Goal: Feedback & Contribution: Contribute content

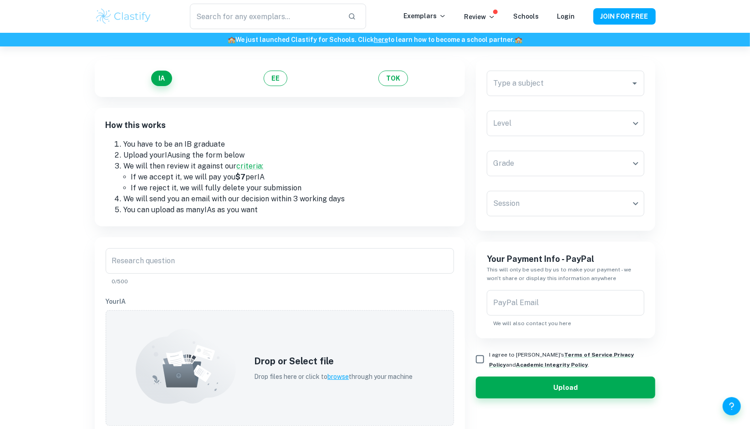
scroll to position [55, 0]
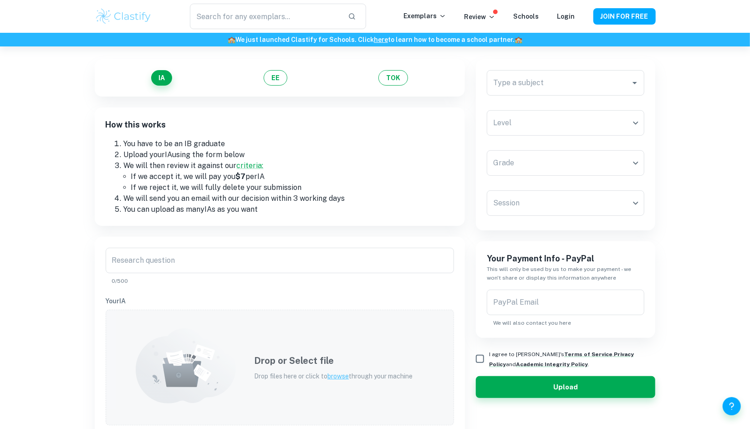
click at [209, 346] on icon at bounding box center [186, 365] width 100 height 75
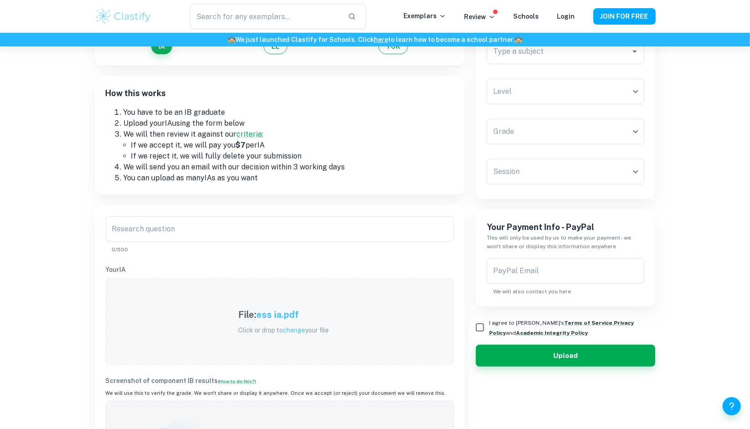
scroll to position [71, 0]
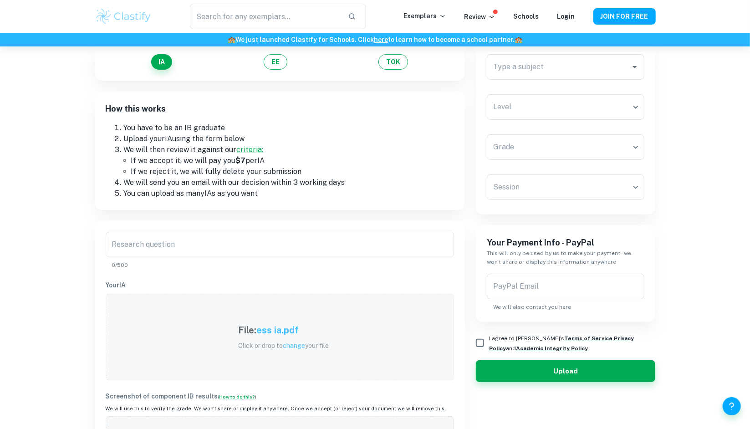
click at [287, 333] on h5 "ess ia.pdf" at bounding box center [277, 330] width 42 height 14
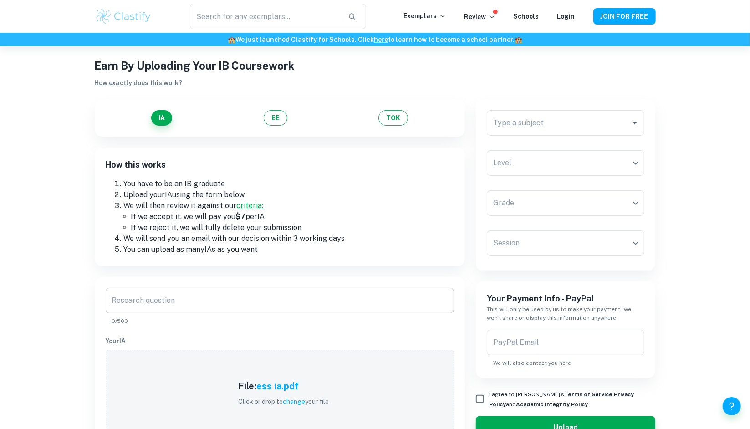
scroll to position [17, 0]
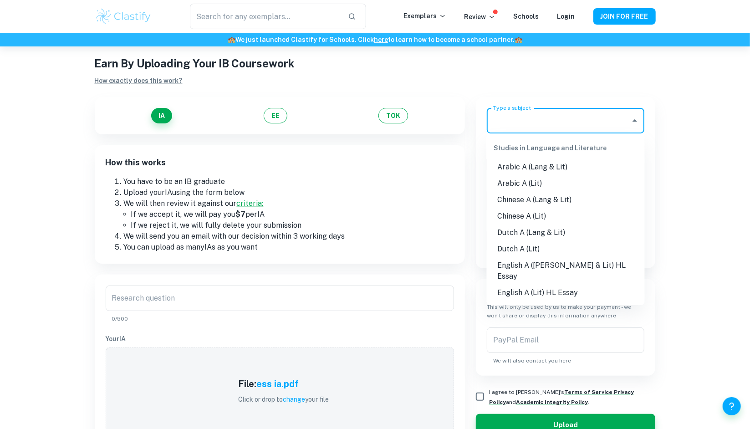
click at [556, 123] on input "Type a subject" at bounding box center [559, 120] width 136 height 17
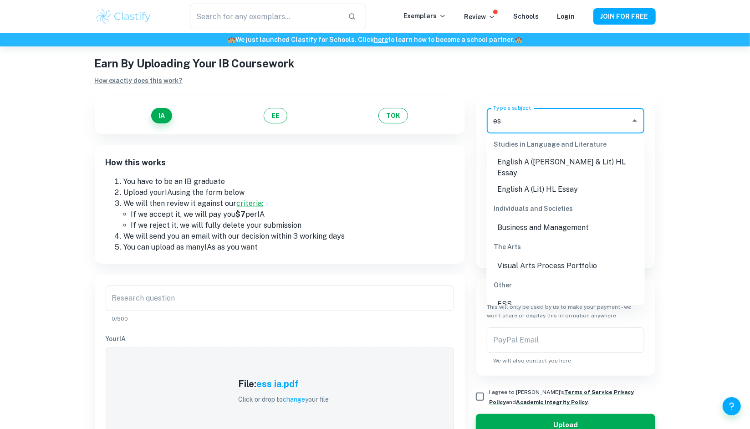
scroll to position [0, 0]
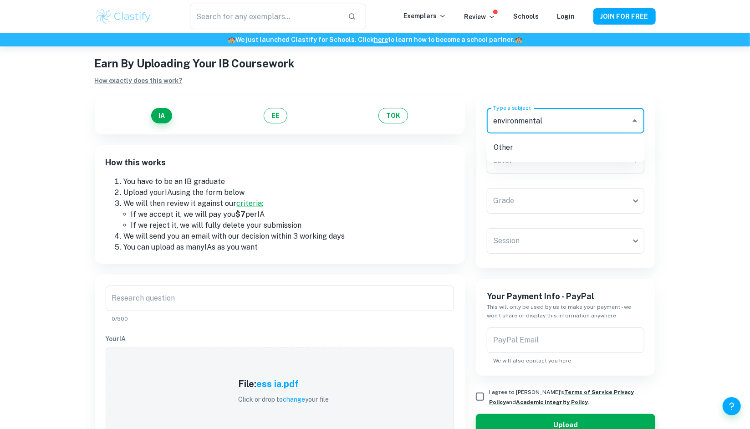
click at [476, 414] on button "Upload" at bounding box center [566, 425] width 180 height 22
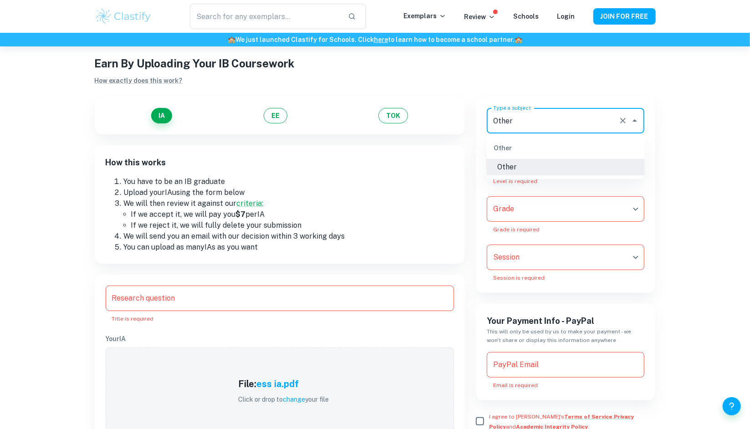
drag, startPoint x: 545, startPoint y: 118, endPoint x: 449, endPoint y: 125, distance: 96.3
click at [449, 125] on div "IA EE TOK How this works You have to be an IB graduate Upload your IA using the…" at bounding box center [370, 347] width 572 height 522
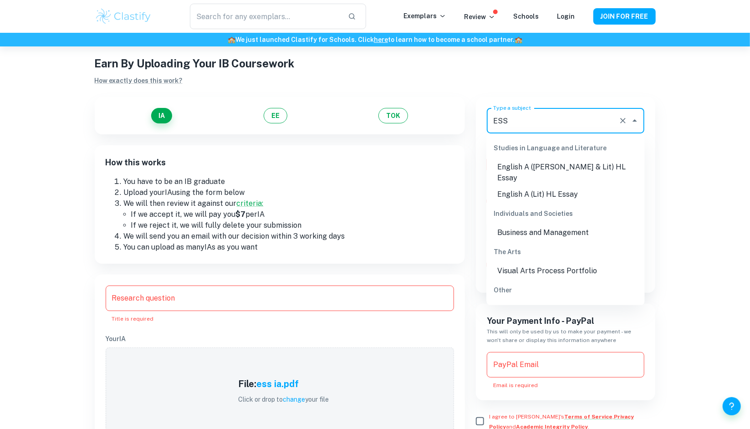
click at [530, 301] on li "ESS" at bounding box center [566, 309] width 158 height 16
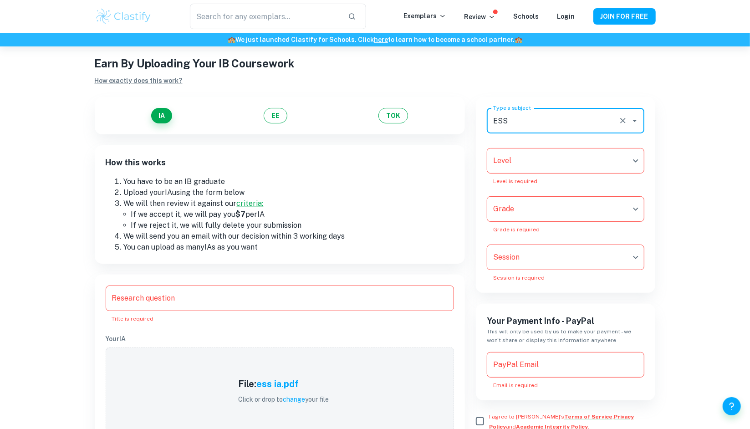
type input "ESS"
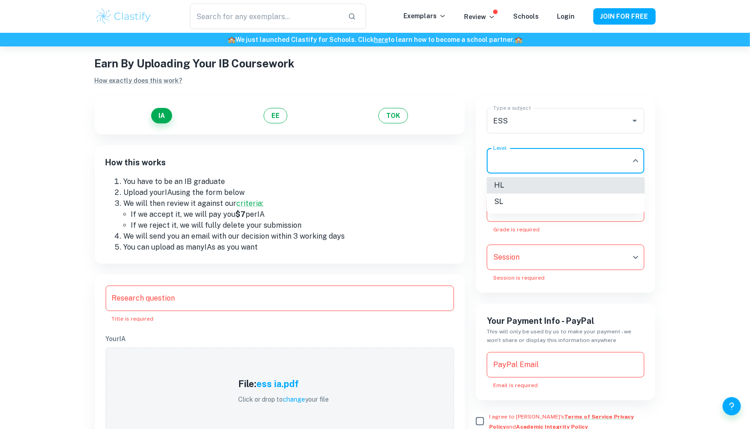
click at [595, 166] on body "We value your privacy We use cookies to enhance your browsing experience, serve…" at bounding box center [375, 244] width 750 height 429
click at [549, 200] on li "SL" at bounding box center [566, 201] width 158 height 16
type input "SL"
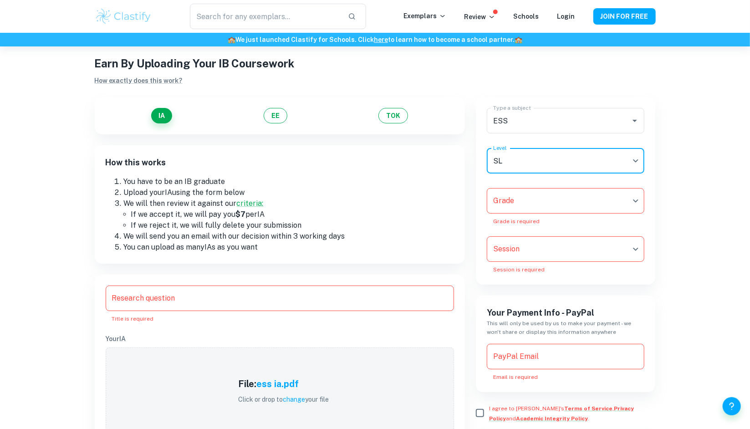
click at [559, 208] on body "We value your privacy We use cookies to enhance your browsing experience, serve…" at bounding box center [375, 244] width 750 height 429
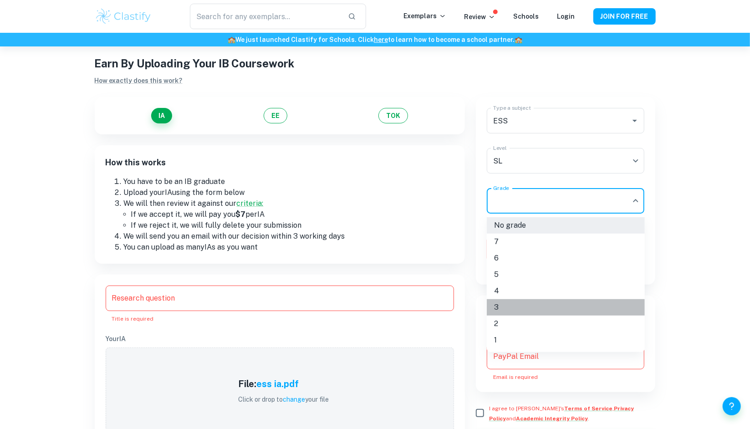
click at [511, 303] on li "3" at bounding box center [566, 307] width 158 height 16
type input "3"
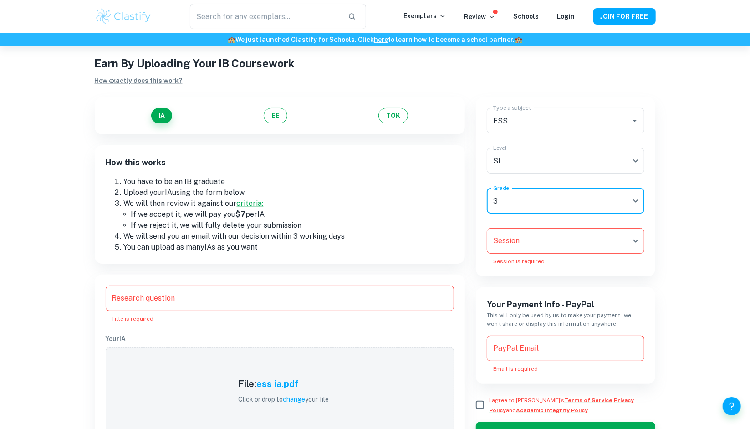
click at [551, 245] on body "We value your privacy We use cookies to enhance your browsing experience, serve…" at bounding box center [375, 244] width 750 height 429
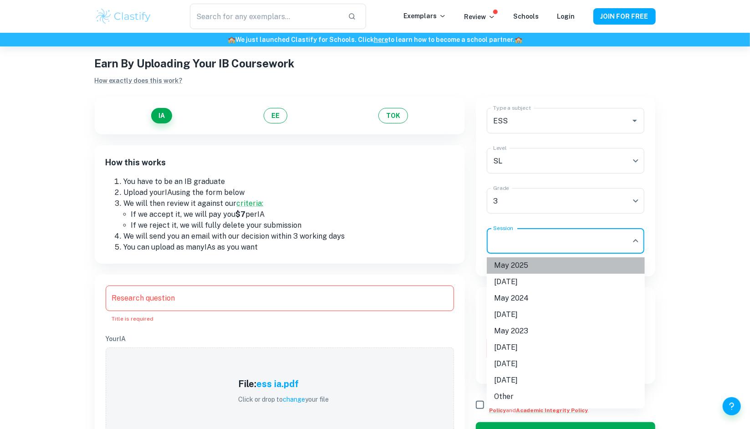
click at [527, 268] on li "May 2025" at bounding box center [566, 265] width 158 height 16
type input "M25"
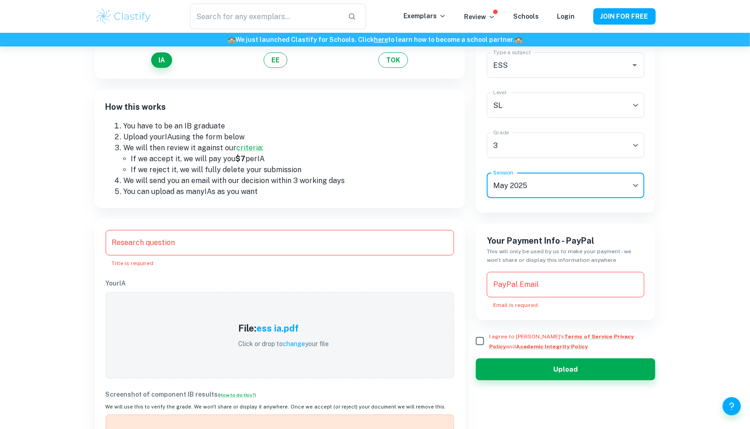
scroll to position [77, 0]
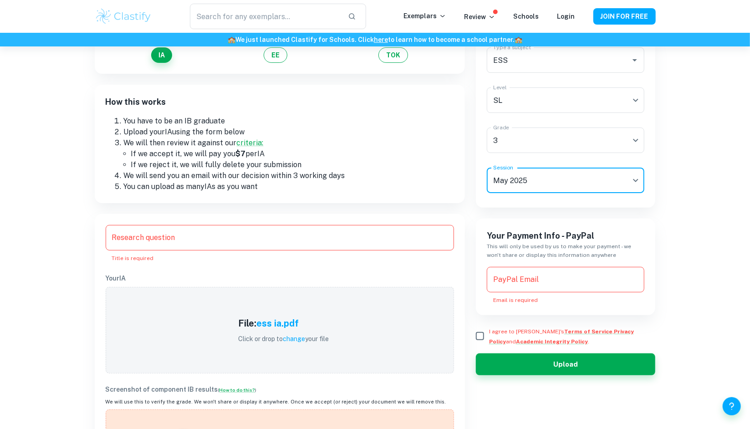
click at [190, 242] on input "Research question" at bounding box center [280, 237] width 348 height 25
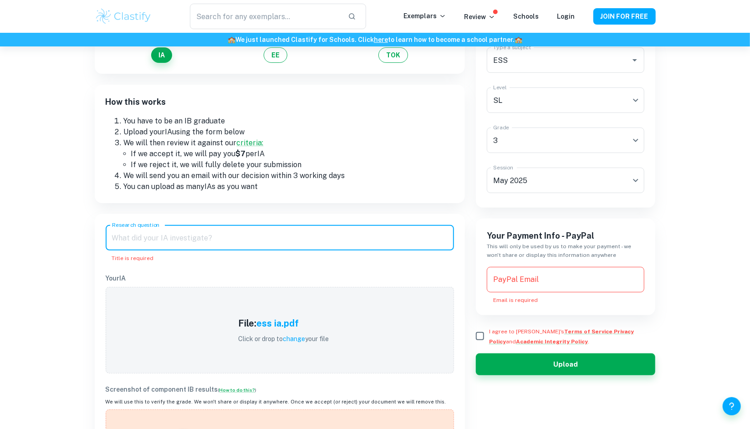
paste input "Using data from 10 chosen countries, how does carbon sink coverage(million ha) …"
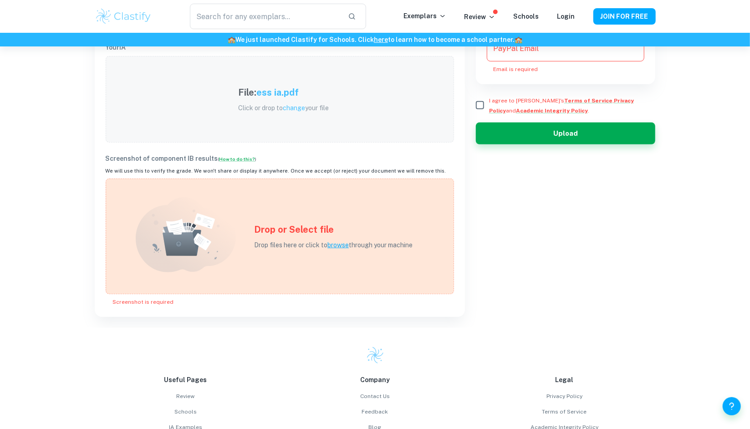
scroll to position [309, 0]
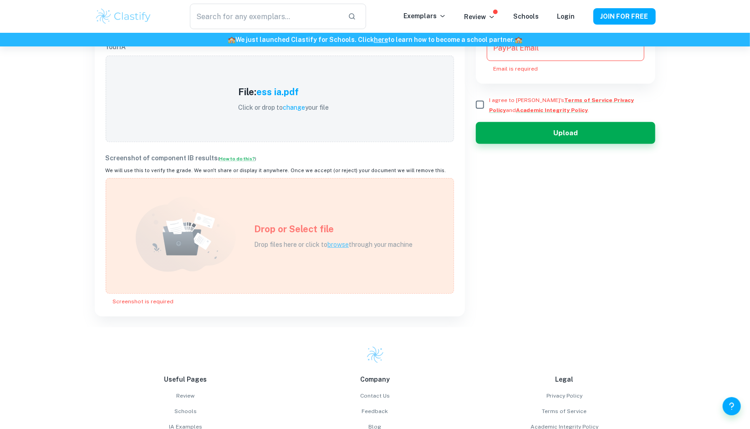
type input "Using data from 10 chosen countries, how does carbon sink coverage(million ha) …"
click at [265, 229] on h5 "Drop or Select file" at bounding box center [333, 229] width 158 height 14
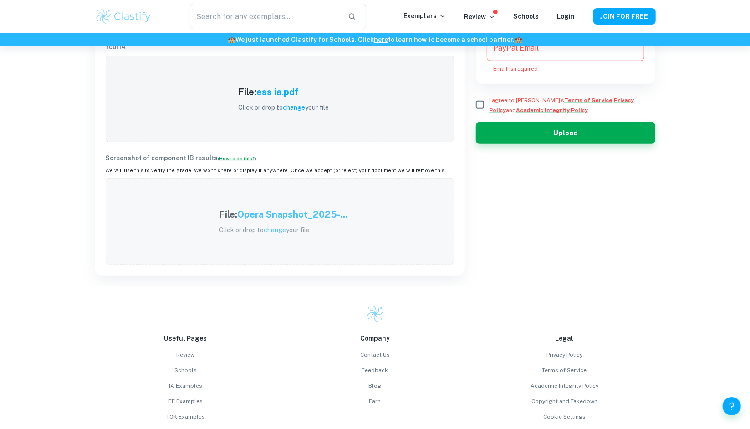
click at [265, 226] on span "change" at bounding box center [275, 229] width 22 height 7
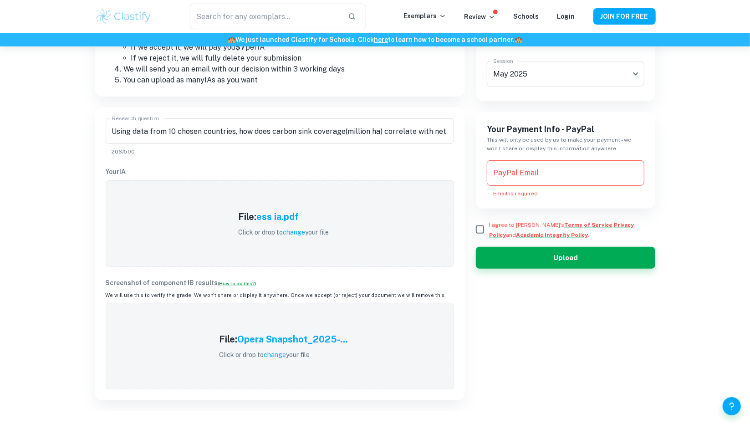
scroll to position [172, 0]
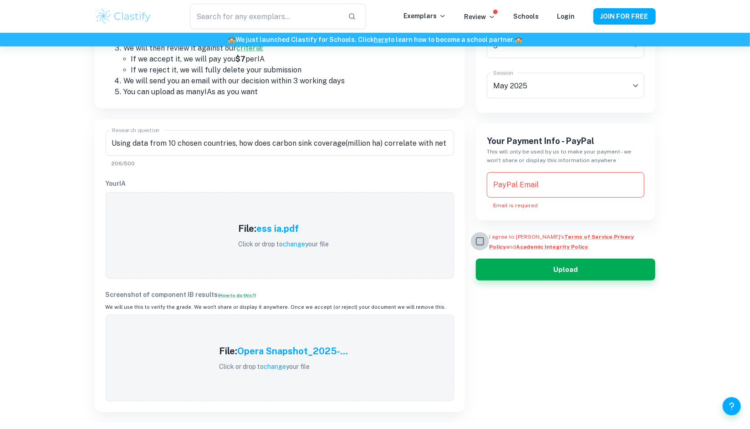
click at [478, 242] on input "I agree to [PERSON_NAME]'s Terms of Service , Privacy Policy and Academic Integ…" at bounding box center [480, 241] width 18 height 18
checkbox input "true"
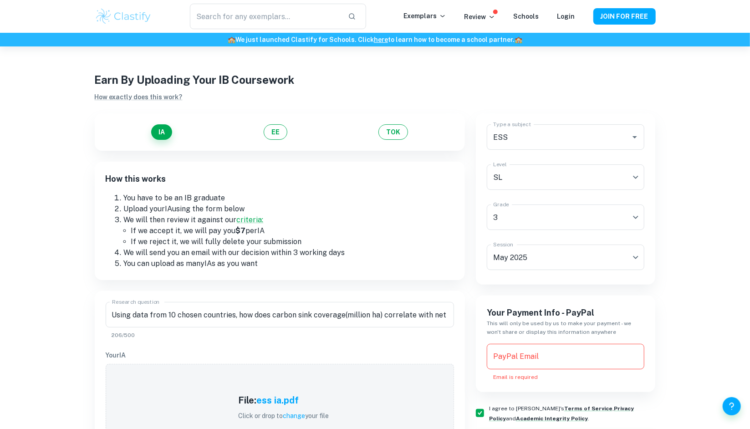
scroll to position [0, 0]
click at [566, 353] on input "PayPal Email" at bounding box center [566, 356] width 158 height 25
paste input "[EMAIL_ADDRESS][PERSON_NAME][DOMAIN_NAME]"
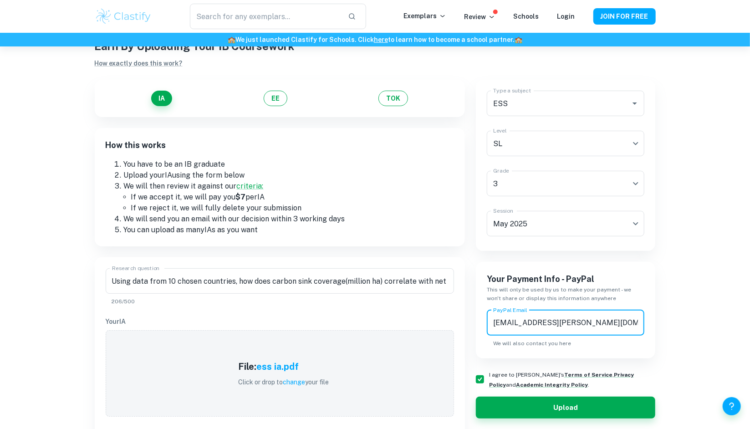
scroll to position [36, 0]
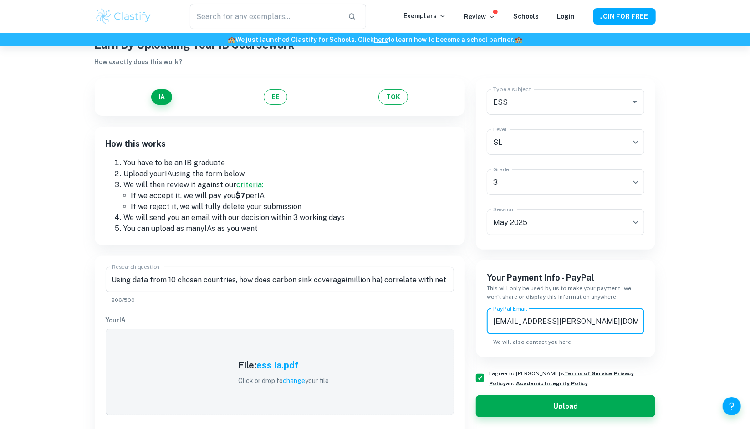
click at [498, 321] on input "[EMAIL_ADDRESS][PERSON_NAME][DOMAIN_NAME]" at bounding box center [566, 321] width 158 height 25
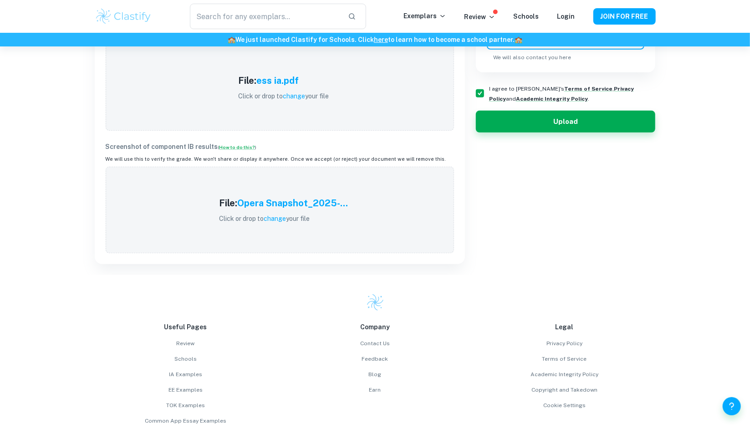
scroll to position [314, 0]
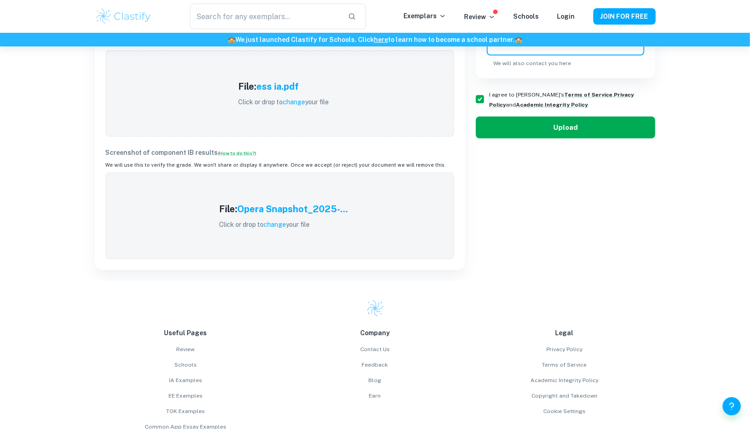
type input "[EMAIL_ADDRESS][PERSON_NAME][DOMAIN_NAME]"
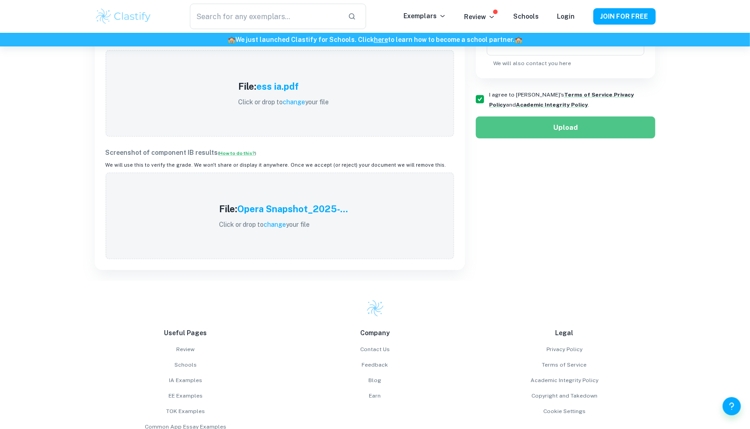
click at [546, 127] on button "Upload" at bounding box center [566, 128] width 180 height 22
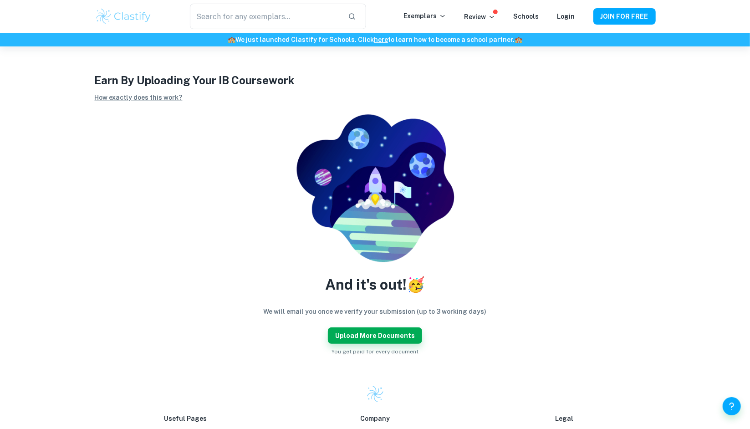
scroll to position [0, 0]
click at [384, 333] on button "Upload more documents" at bounding box center [375, 335] width 94 height 16
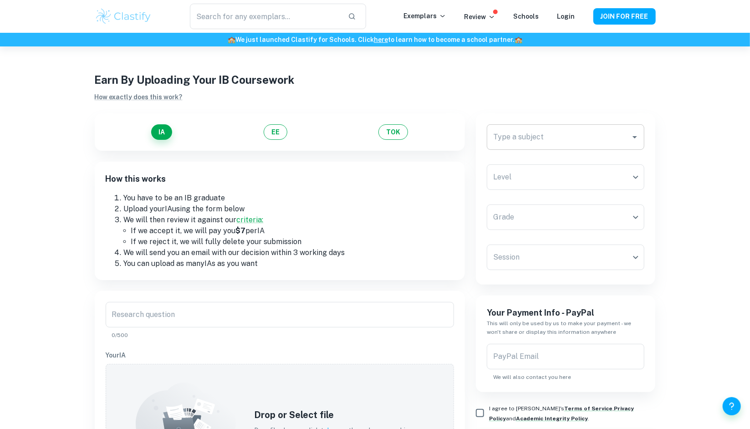
click at [498, 135] on div "Type a subject Type a subject" at bounding box center [566, 136] width 158 height 25
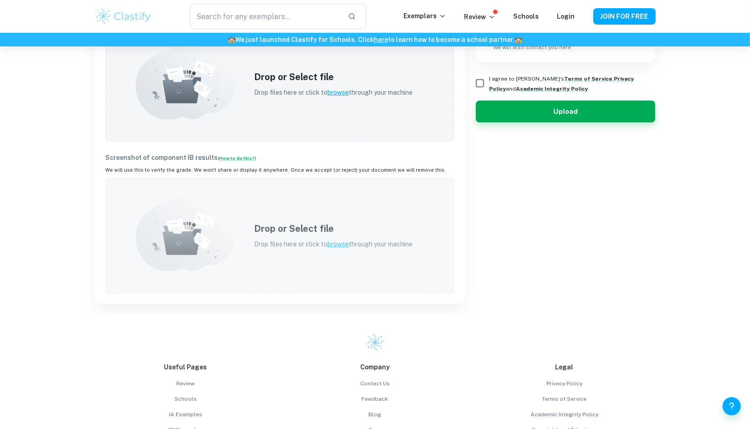
scroll to position [343, 0]
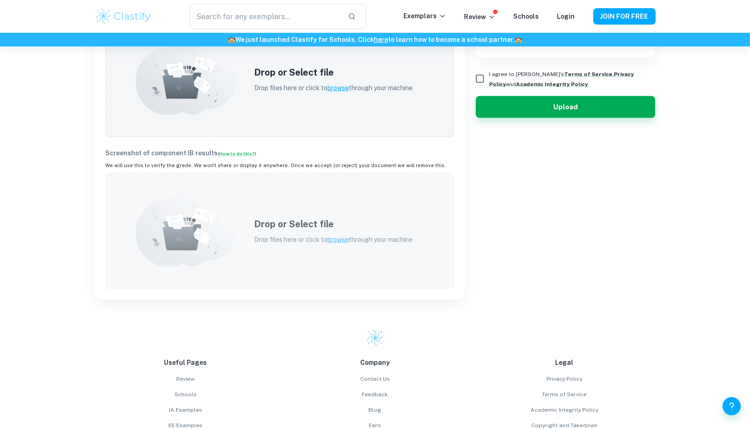
click at [282, 224] on h5 "Drop or Select file" at bounding box center [333, 224] width 158 height 14
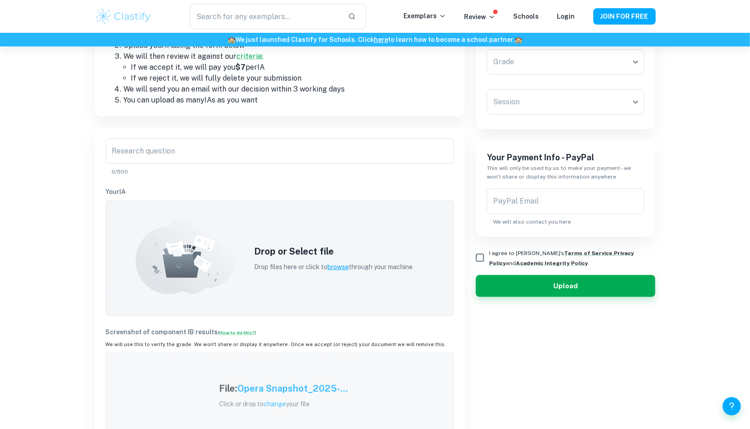
scroll to position [163, 0]
click at [484, 252] on input "I agree to [PERSON_NAME]'s Terms of Service , Privacy Policy and Academic Integ…" at bounding box center [480, 258] width 18 height 18
checkbox input "true"
click at [512, 205] on input "PayPal Email" at bounding box center [566, 201] width 158 height 25
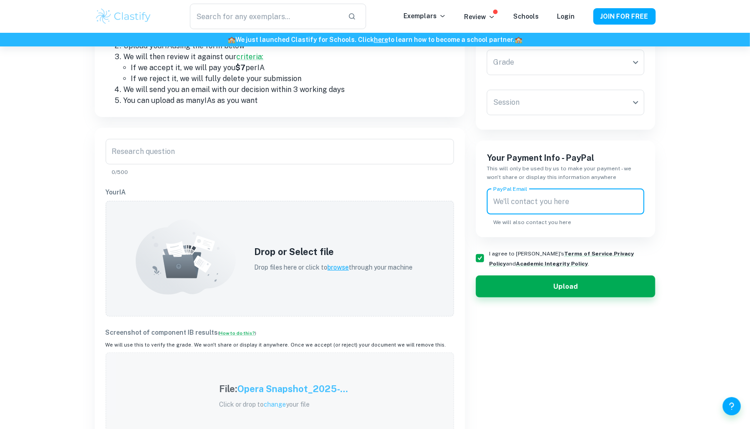
paste input "[EMAIL_ADDRESS][PERSON_NAME][DOMAIN_NAME]"
click at [497, 205] on input "[EMAIL_ADDRESS][PERSON_NAME][DOMAIN_NAME]" at bounding box center [566, 201] width 158 height 25
drag, startPoint x: 494, startPoint y: 204, endPoint x: 613, endPoint y: 216, distance: 119.0
click at [613, 216] on div "PayPal Email [EMAIL_ADDRESS][PERSON_NAME][DOMAIN_NAME] PayPal Email We will als…" at bounding box center [566, 207] width 158 height 37
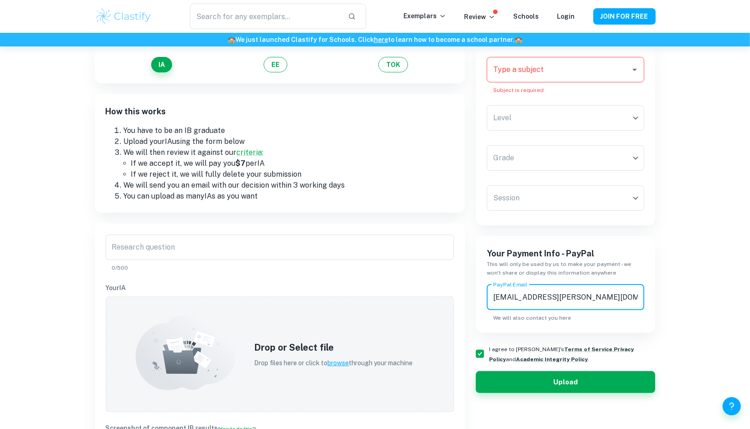
scroll to position [67, 0]
type input "[EMAIL_ADDRESS][PERSON_NAME][DOMAIN_NAME]"
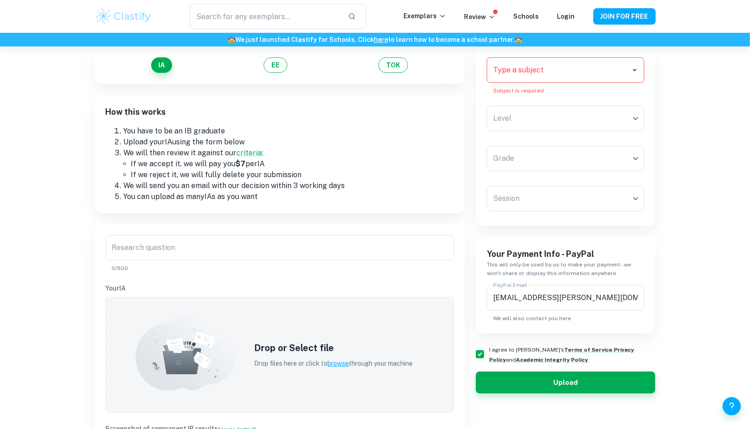
click at [13, 223] on div "Earn By Uploading Your IB Coursework How exactly does this work? IA EE TOK How …" at bounding box center [375, 393] width 750 height 829
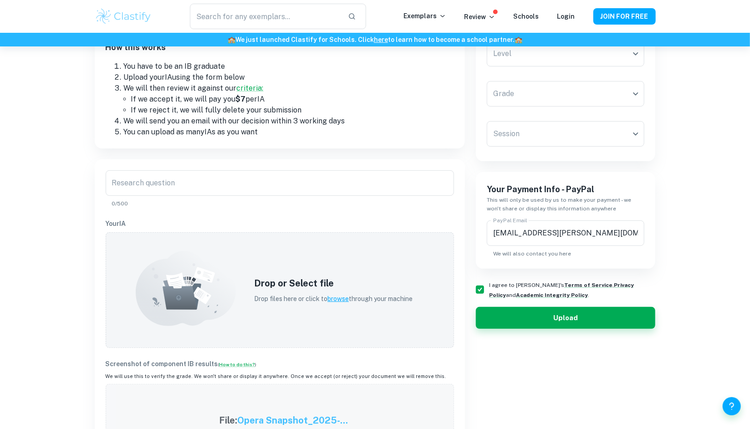
scroll to position [137, 0]
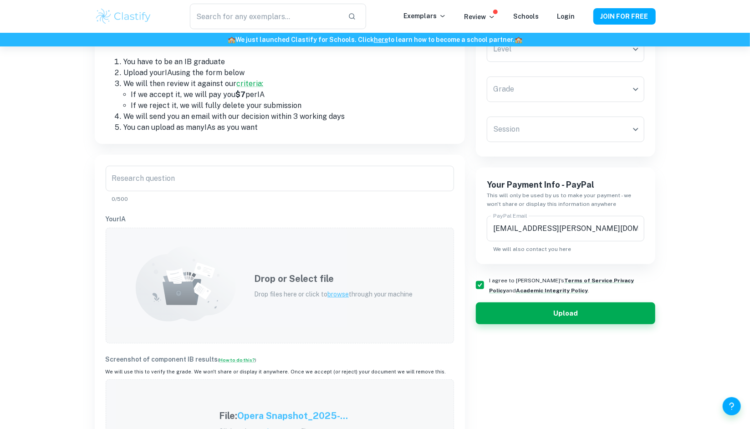
click at [264, 285] on h5 "Drop or Select file" at bounding box center [333, 279] width 158 height 14
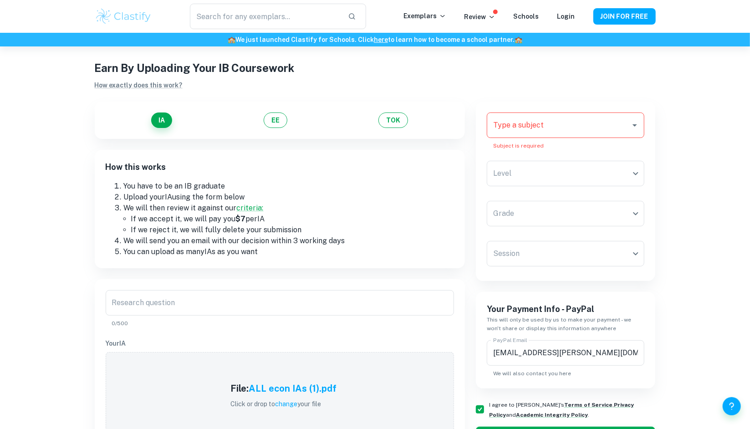
scroll to position [12, 0]
click at [634, 126] on icon "Open" at bounding box center [634, 126] width 5 height 2
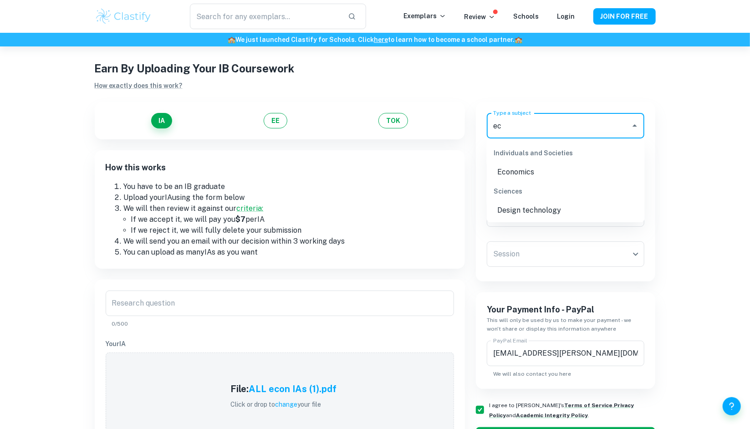
click at [574, 171] on li "Economics" at bounding box center [566, 172] width 158 height 16
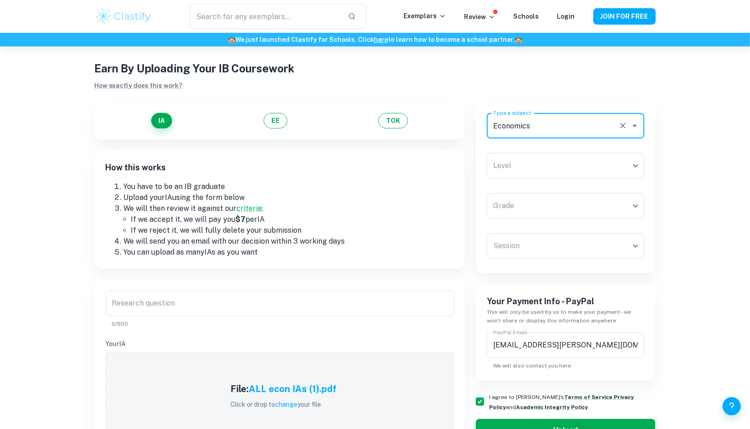
type input "Economics"
click at [574, 171] on body "We value your privacy We use cookies to enhance your browsing experience, serve…" at bounding box center [375, 249] width 750 height 429
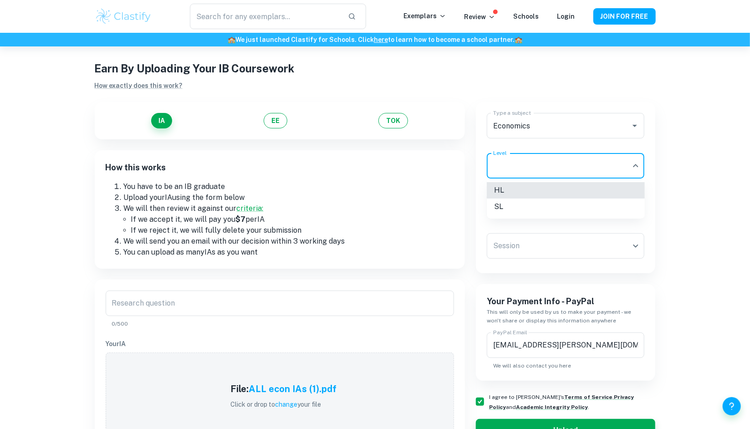
click at [546, 188] on li "HL" at bounding box center [566, 190] width 158 height 16
type input "HL"
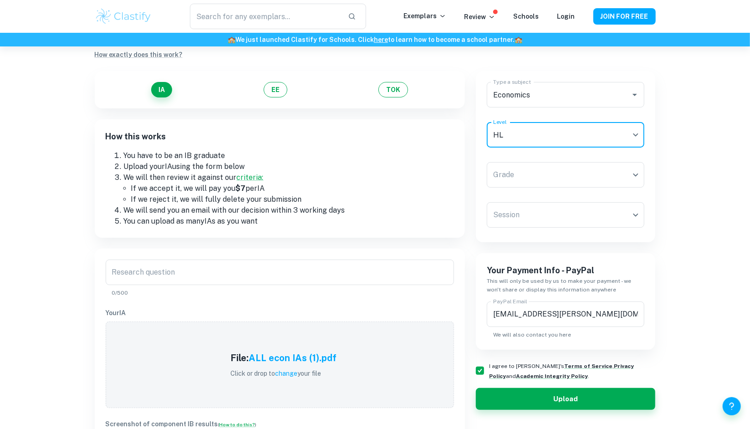
scroll to position [45, 0]
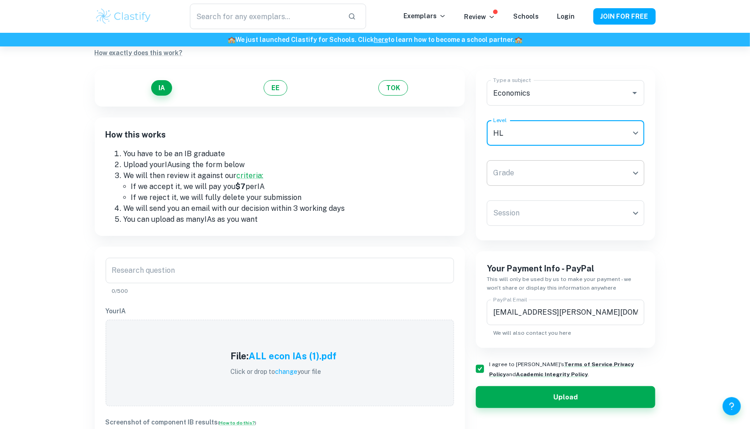
click at [556, 179] on body "We value your privacy We use cookies to enhance your browsing experience, serve…" at bounding box center [375, 216] width 750 height 429
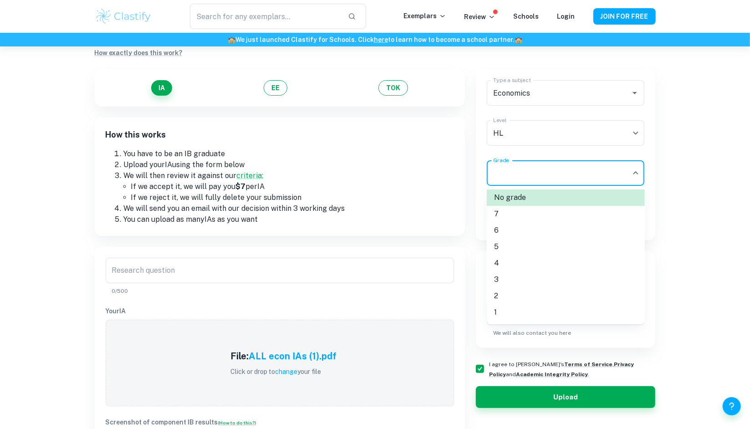
click at [519, 229] on li "6" at bounding box center [566, 230] width 158 height 16
type input "6"
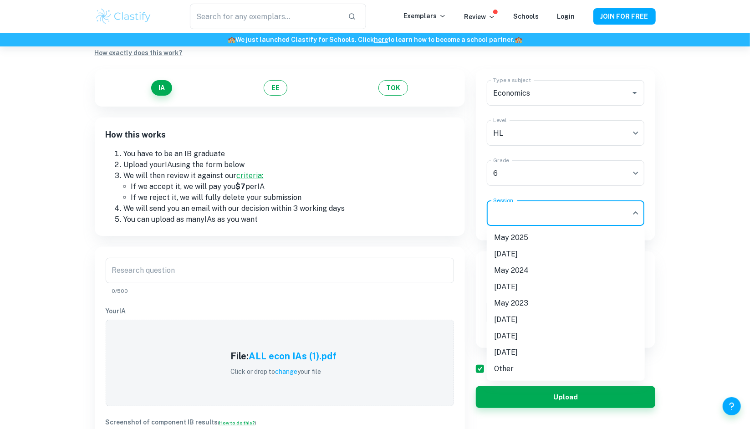
click at [525, 206] on body "We value your privacy We use cookies to enhance your browsing experience, serve…" at bounding box center [375, 216] width 750 height 429
click at [539, 242] on li "May 2025" at bounding box center [566, 237] width 158 height 16
type input "M25"
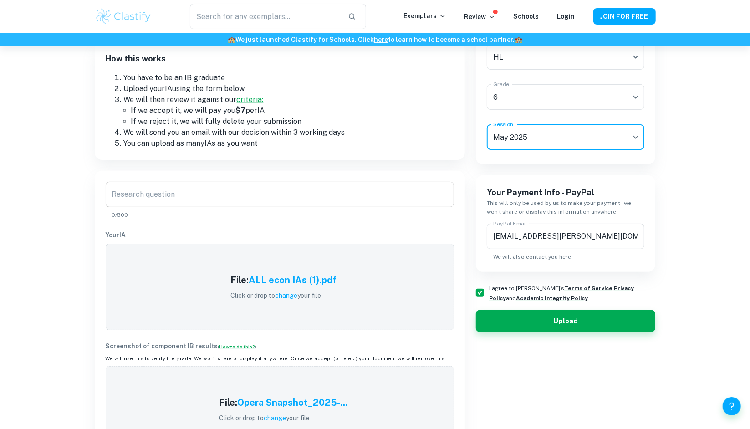
scroll to position [116, 0]
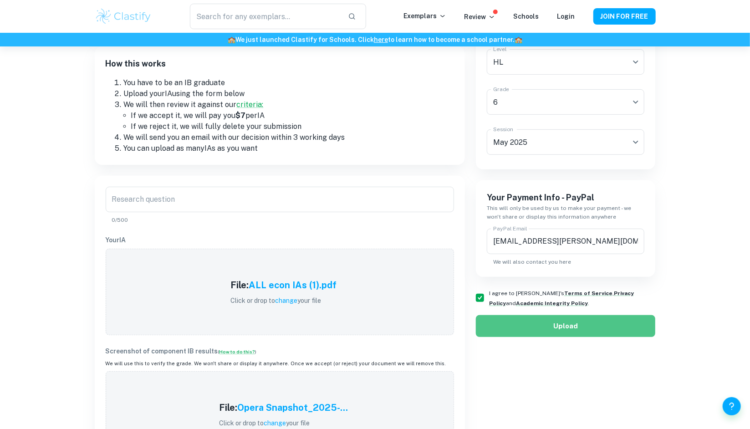
click at [528, 324] on button "Upload" at bounding box center [566, 326] width 180 height 22
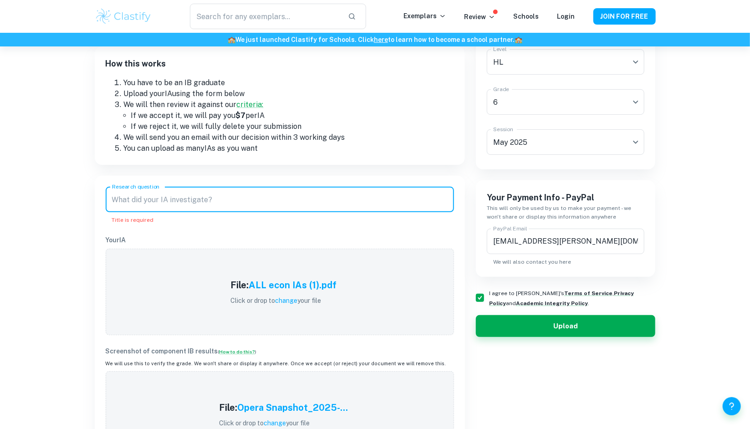
click at [336, 192] on input "Research question" at bounding box center [280, 199] width 348 height 25
paste input "U.S. takes another big step on climate ‘super-pollutant’"
paste input "Federal Reserve cuts interest rates by 0.25 percentage points, but projects few…"
paste input "Brazil increases import tariffs on solar modules to 25%"
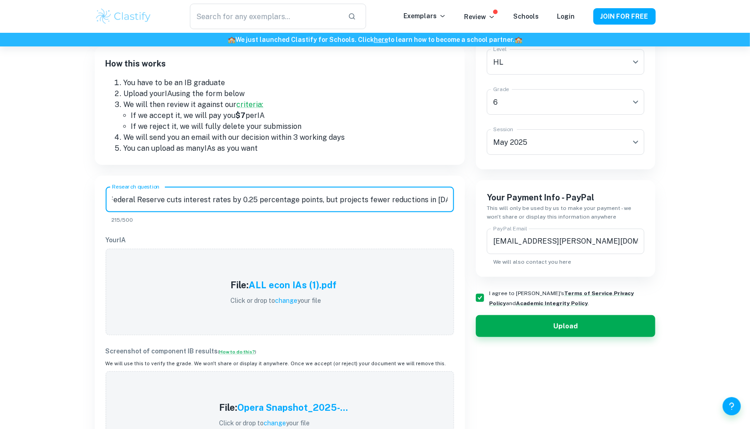
scroll to position [0, 378]
type input "U.S. takes another big step on climate ‘super-pollutant’, Federal Reserve cuts …"
click at [548, 326] on button "Upload" at bounding box center [566, 326] width 180 height 22
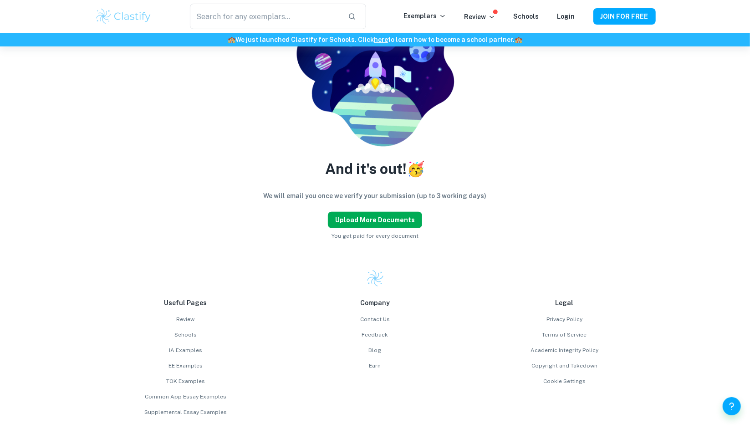
click at [394, 216] on button "Upload more documents" at bounding box center [375, 220] width 94 height 16
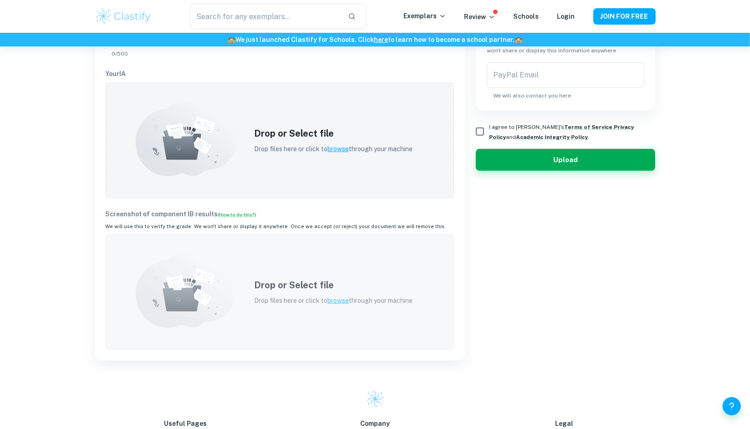
scroll to position [282, 0]
click at [279, 289] on h5 "Drop or Select file" at bounding box center [333, 285] width 158 height 14
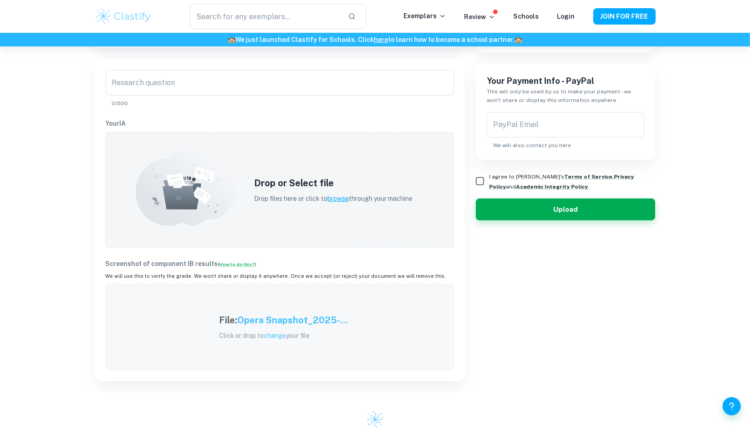
scroll to position [231, 0]
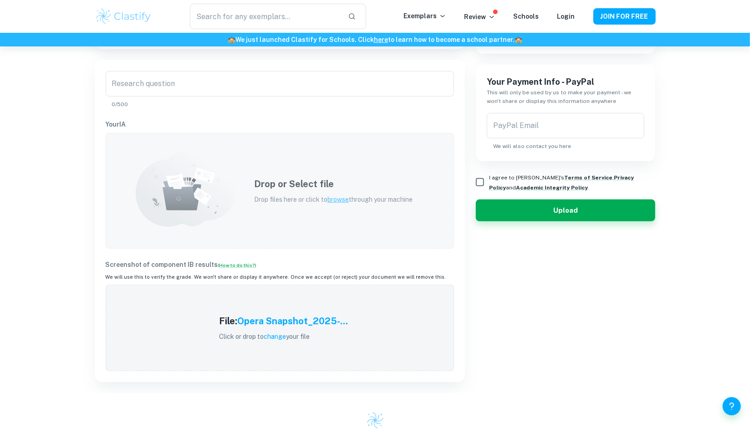
click at [250, 187] on div "Drop or Select file Drop files here or click to browse through your machine" at bounding box center [333, 190] width 180 height 49
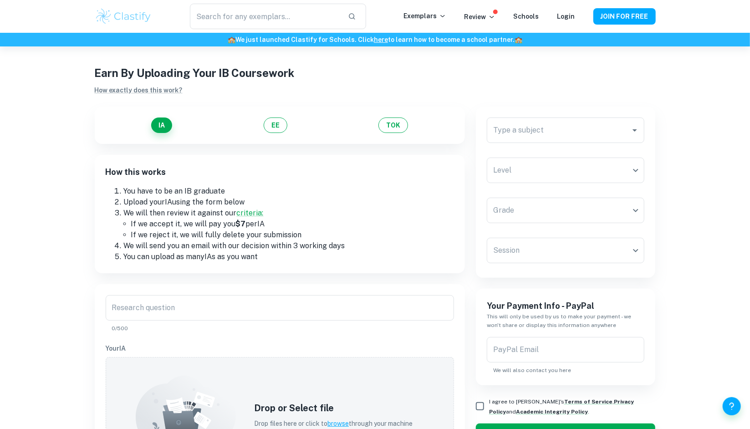
scroll to position [0, 0]
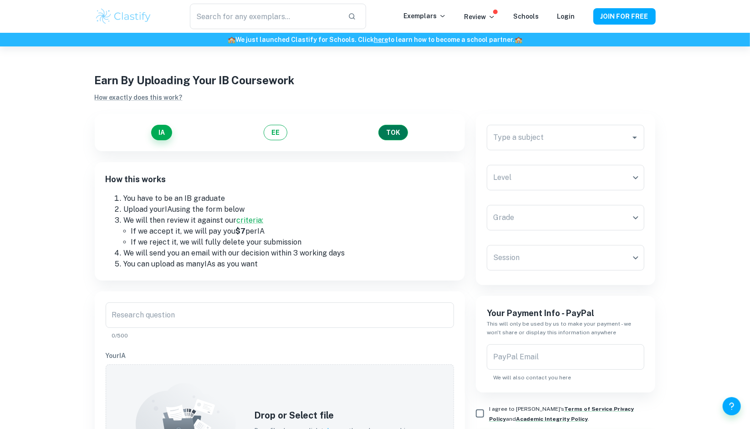
click at [394, 131] on button "TOK" at bounding box center [393, 132] width 30 height 15
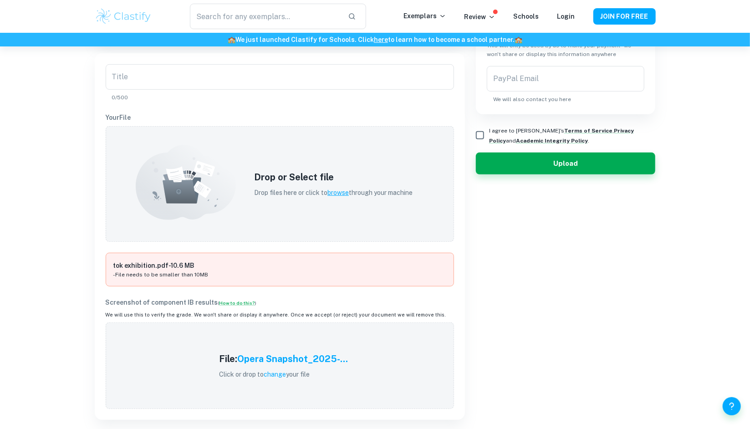
scroll to position [239, 0]
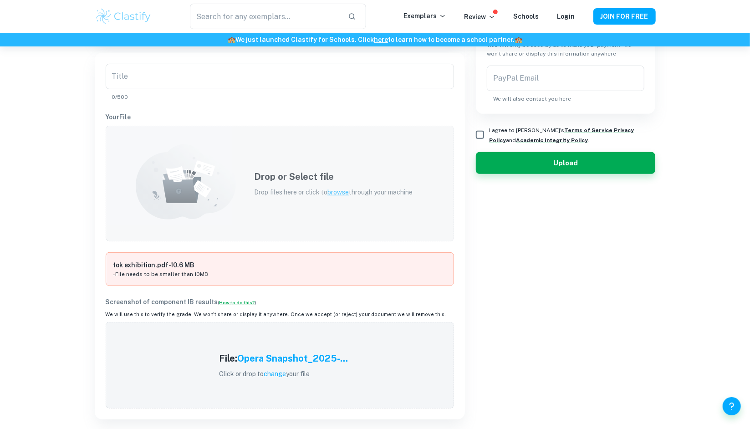
click at [254, 219] on div "Drop or Select file Drop files here or click to browse through your machine" at bounding box center [280, 184] width 348 height 116
click at [283, 180] on h5 "Drop or Select file" at bounding box center [333, 177] width 158 height 14
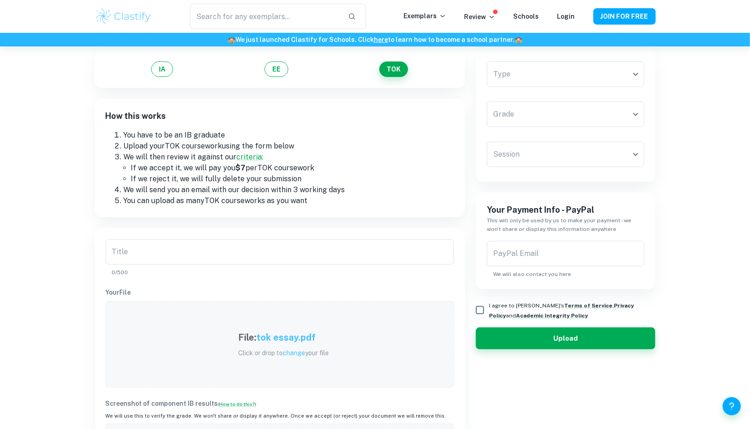
scroll to position [51, 0]
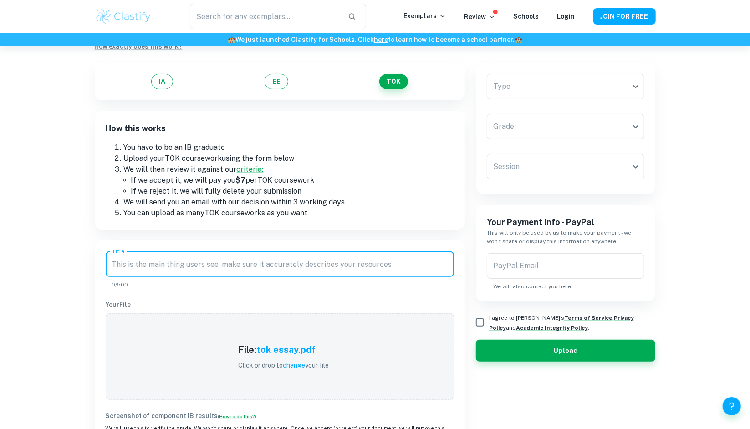
click at [203, 254] on input "Title" at bounding box center [280, 263] width 348 height 25
paste input "Does acquiring knowledge destroy our sense of wonder? Discuss with reference to…"
type input "Does acquiring knowledge destroy our sense of wonder? Discuss with reference to…"
click at [539, 269] on input "PayPal Email" at bounding box center [566, 265] width 158 height 25
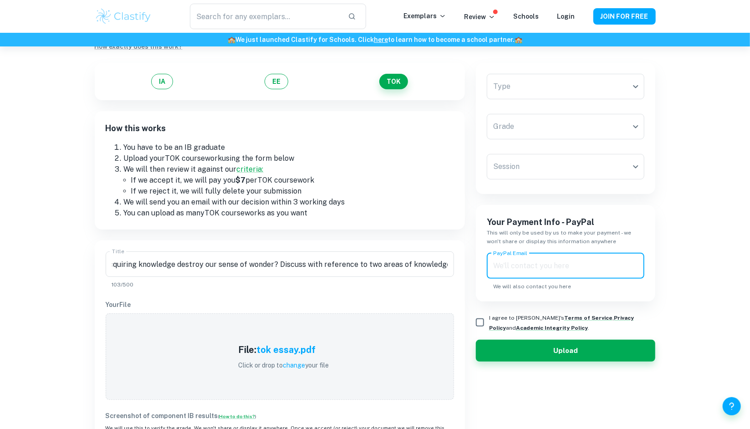
scroll to position [0, 0]
click at [536, 271] on input "PayPal Email" at bounding box center [566, 265] width 158 height 25
paste input "[EMAIL_ADDRESS][PERSON_NAME][DOMAIN_NAME]"
click at [498, 266] on input "[EMAIL_ADDRESS][PERSON_NAME][DOMAIN_NAME]" at bounding box center [566, 265] width 158 height 25
type input "[EMAIL_ADDRESS][PERSON_NAME][DOMAIN_NAME]"
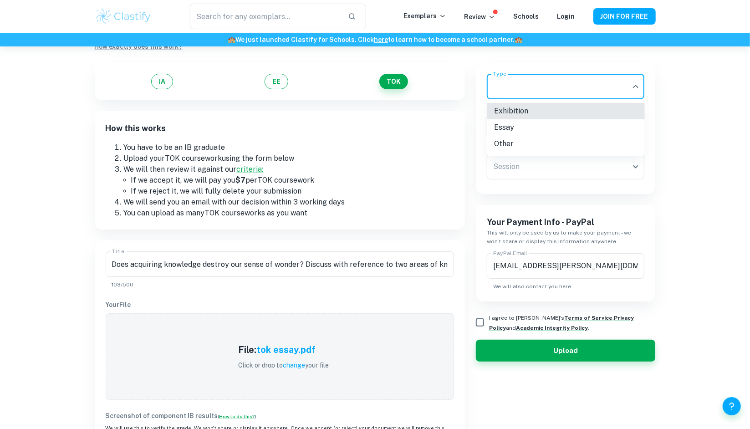
click at [572, 80] on body "We value your privacy We use cookies to enhance your browsing experience, serve…" at bounding box center [375, 209] width 750 height 429
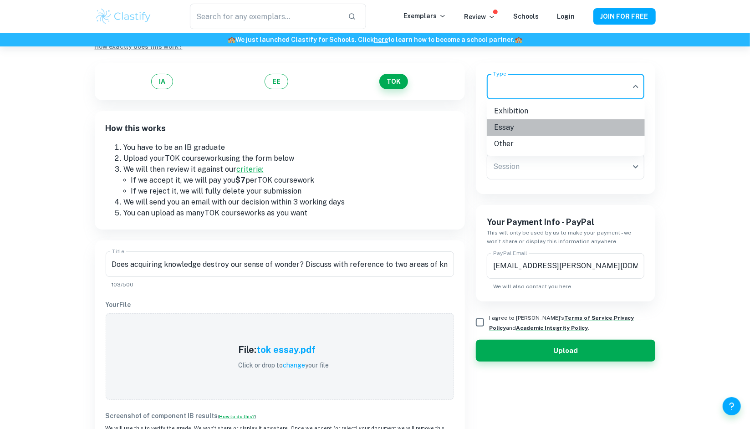
click at [538, 131] on li "Essay" at bounding box center [566, 127] width 158 height 16
type input "Essay"
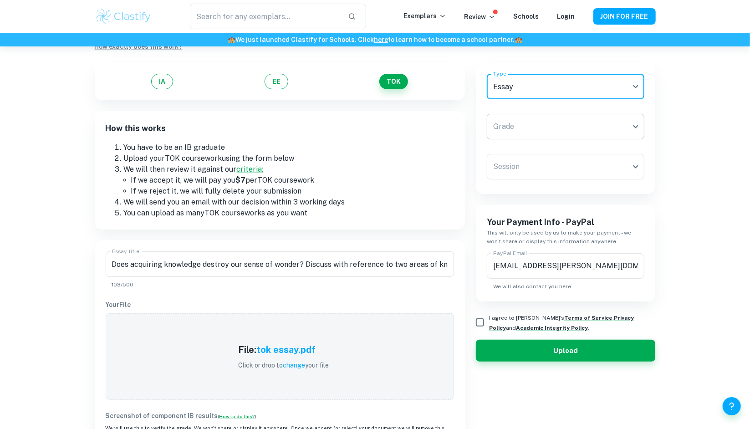
click at [538, 135] on body "We value your privacy We use cookies to enhance your browsing experience, serve…" at bounding box center [375, 209] width 750 height 429
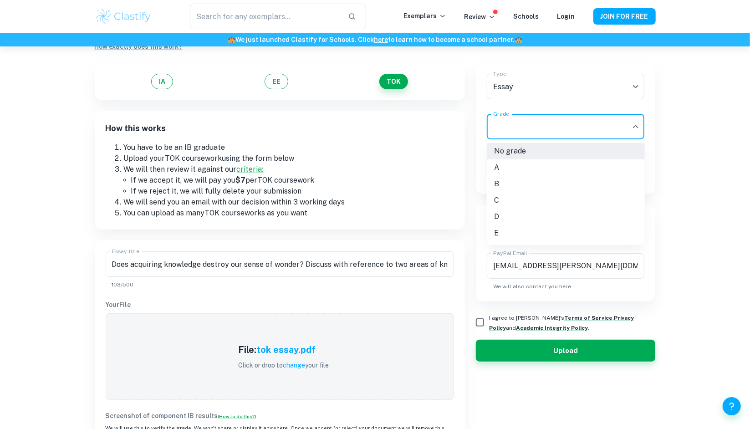
click at [503, 199] on li "C" at bounding box center [566, 200] width 158 height 16
type input "C"
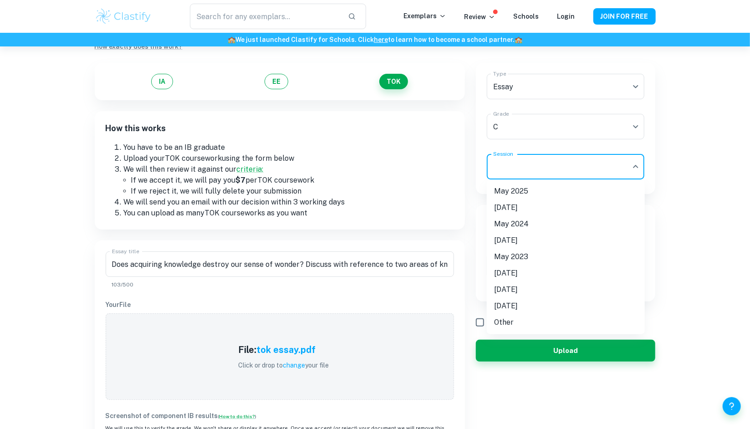
click at [532, 155] on body "We value your privacy We use cookies to enhance your browsing experience, serve…" at bounding box center [375, 209] width 750 height 429
click at [519, 191] on li "May 2025" at bounding box center [566, 191] width 158 height 16
type input "M25"
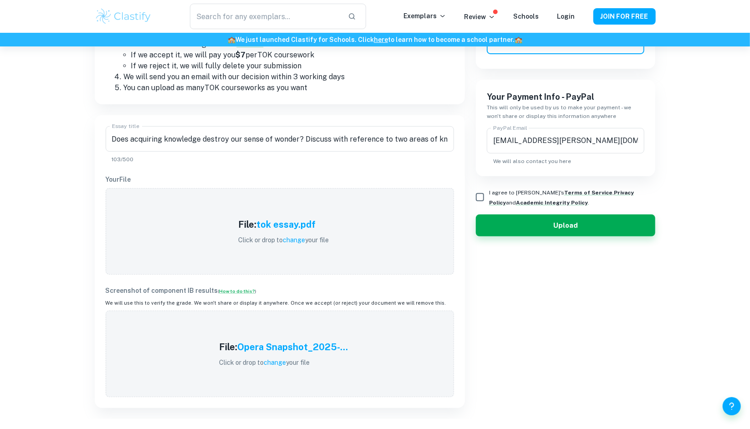
scroll to position [177, 0]
click at [486, 193] on input "I agree to [PERSON_NAME]'s Terms of Service , Privacy Policy and Academic Integ…" at bounding box center [480, 196] width 18 height 18
checkbox input "true"
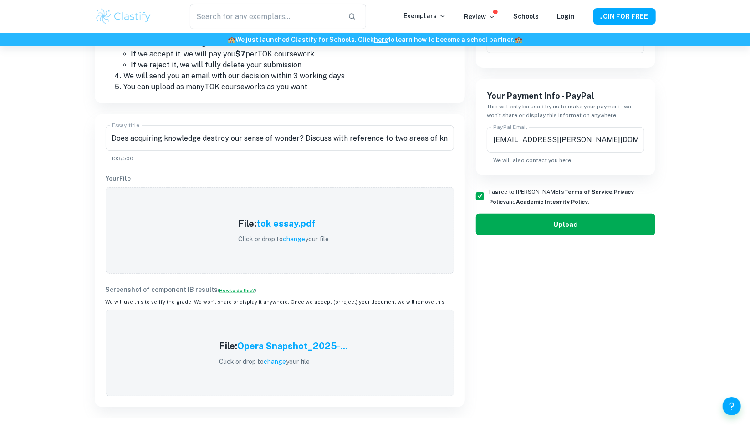
click at [500, 216] on button "Upload" at bounding box center [566, 225] width 180 height 22
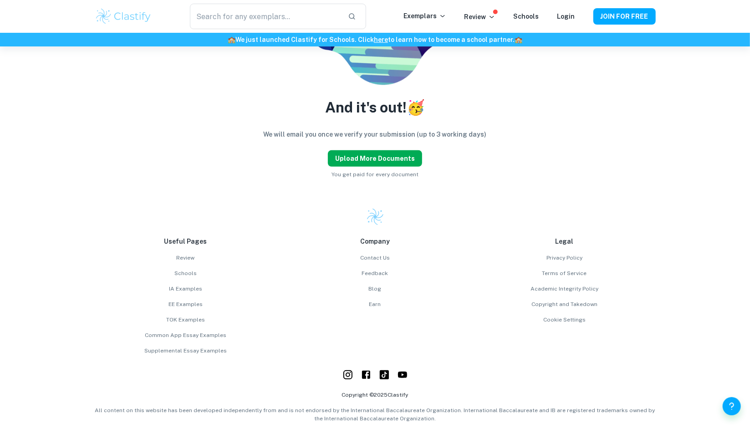
click at [401, 157] on button "Upload more documents" at bounding box center [375, 158] width 94 height 16
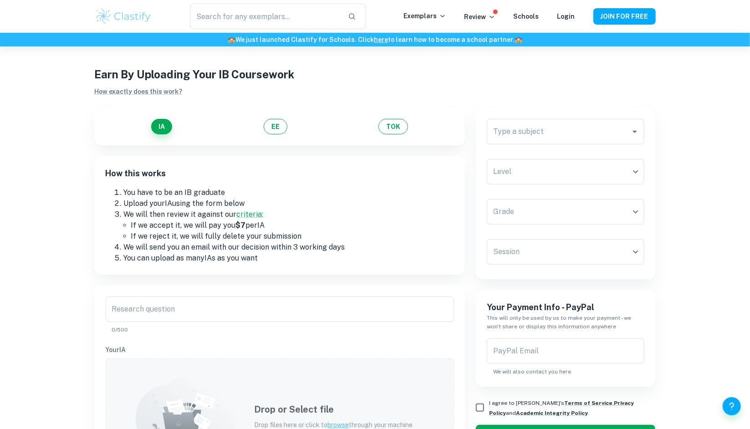
scroll to position [0, 0]
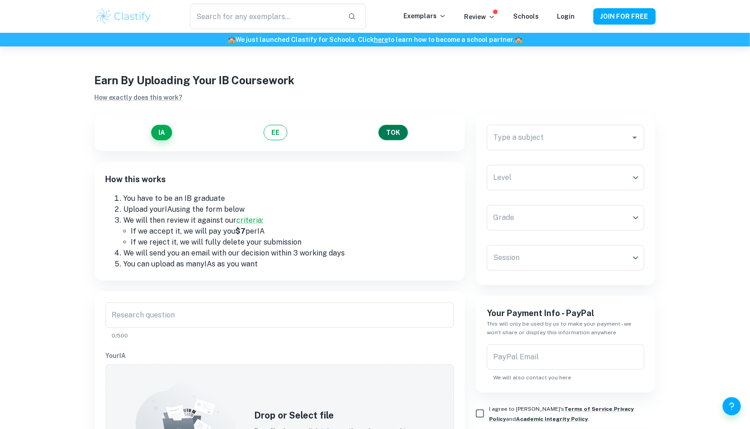
click at [396, 127] on button "TOK" at bounding box center [393, 132] width 30 height 15
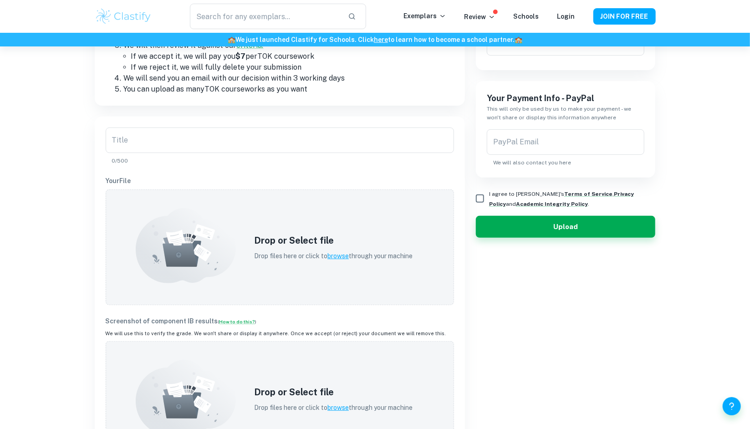
scroll to position [176, 0]
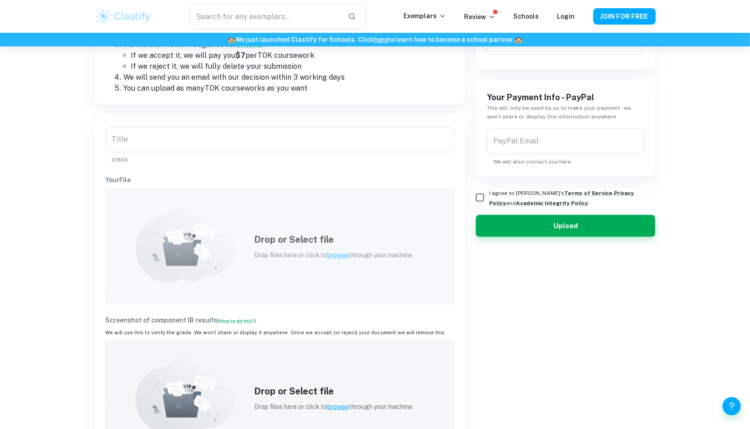
click at [249, 256] on div "Drop or Select file Drop files here or click to browse through your machine" at bounding box center [333, 246] width 180 height 49
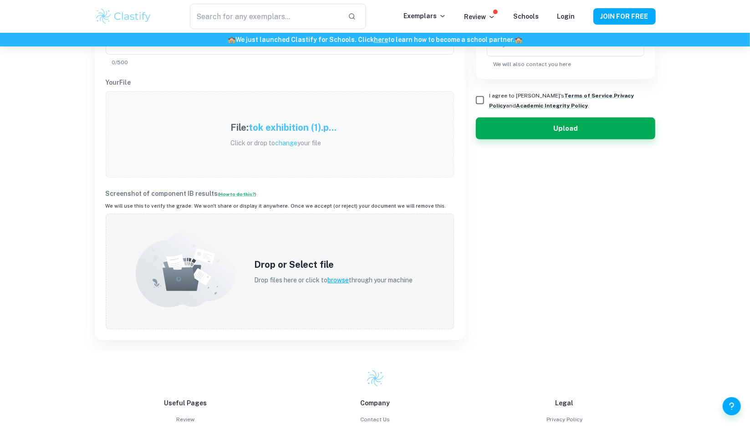
scroll to position [279, 0]
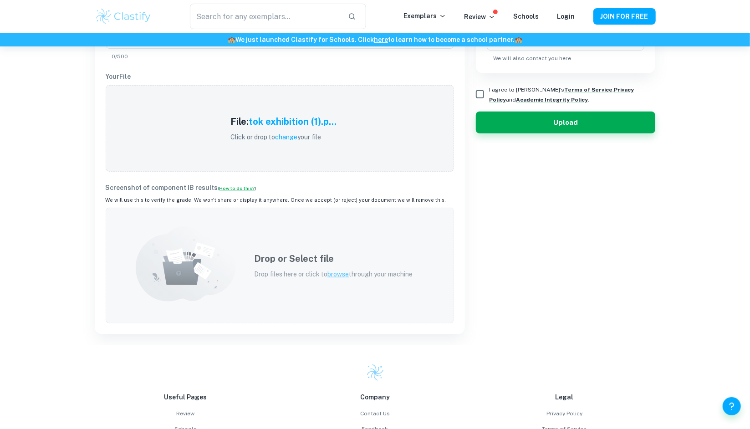
click at [245, 242] on div "Drop or Select file Drop files here or click to browse through your machine" at bounding box center [333, 265] width 180 height 49
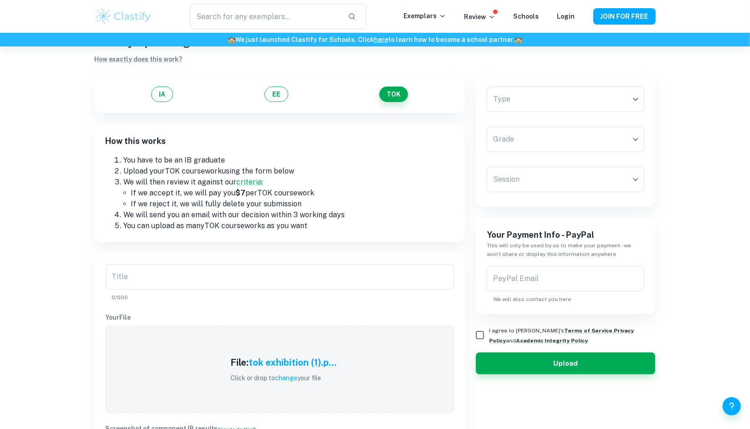
scroll to position [37, 0]
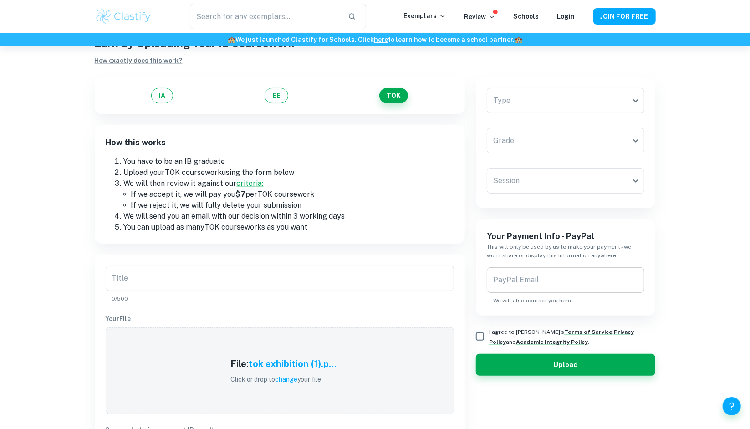
click at [528, 275] on div "PayPal Email PayPal Email We will also contact you here" at bounding box center [566, 285] width 158 height 37
paste input "[EMAIL_ADDRESS][PERSON_NAME][DOMAIN_NAME]"
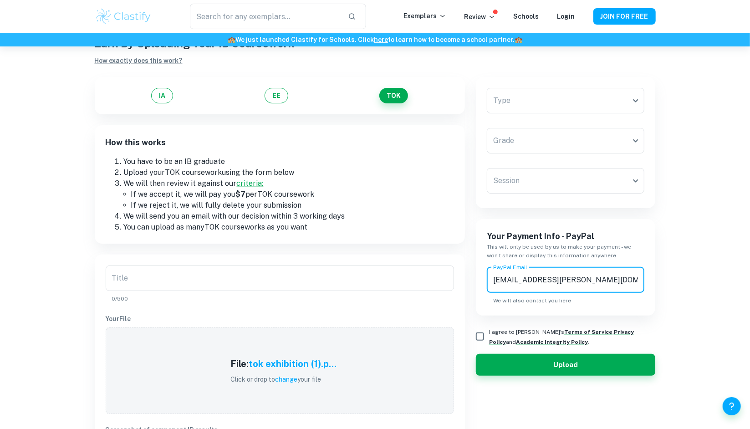
click at [496, 280] on input "[EMAIL_ADDRESS][PERSON_NAME][DOMAIN_NAME]" at bounding box center [566, 279] width 158 height 25
type input "[EMAIL_ADDRESS][PERSON_NAME][DOMAIN_NAME]"
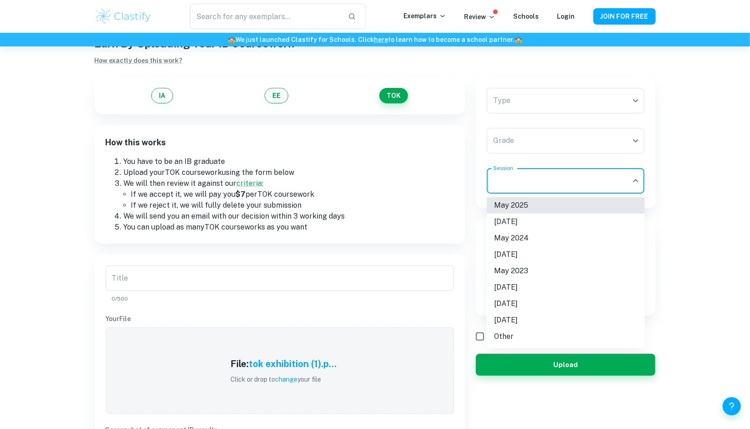
click at [533, 191] on body "We value your privacy We use cookies to enhance your browsing experience, serve…" at bounding box center [375, 224] width 750 height 429
click at [532, 204] on li "May 2025" at bounding box center [566, 205] width 158 height 16
type input "M25"
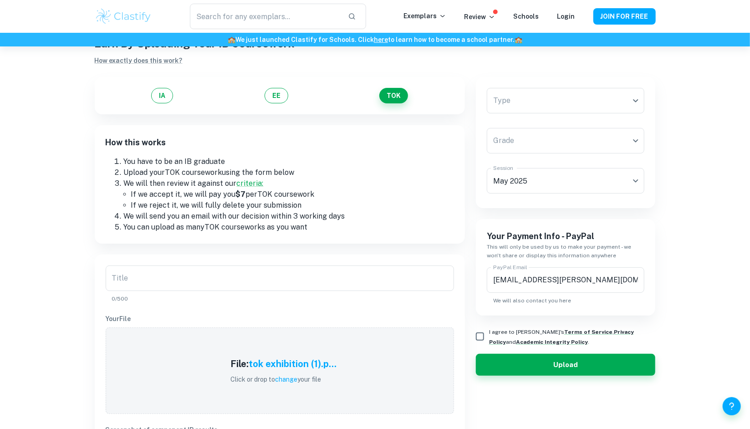
click at [533, 153] on div "Grade ​ Grade" at bounding box center [566, 142] width 158 height 29
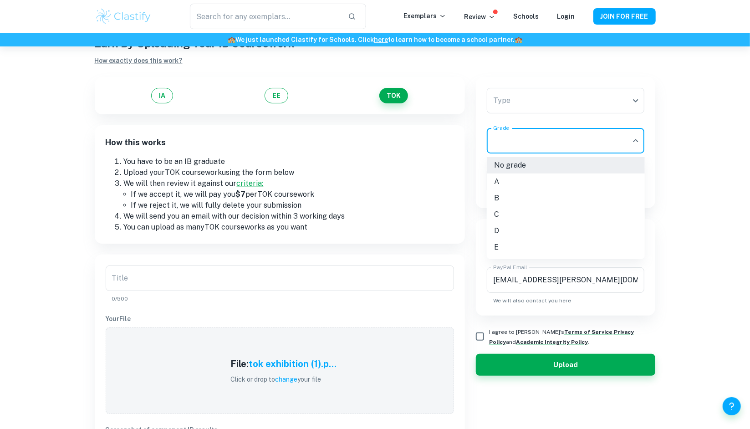
click at [532, 142] on body "We value your privacy We use cookies to enhance your browsing experience, serve…" at bounding box center [375, 224] width 750 height 429
click at [513, 219] on li "C" at bounding box center [566, 214] width 158 height 16
type input "C"
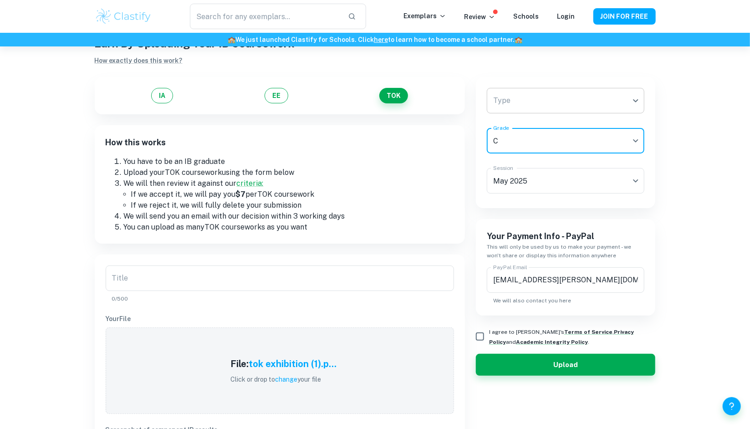
click at [519, 96] on body "We value your privacy We use cookies to enhance your browsing experience, serve…" at bounding box center [375, 224] width 750 height 429
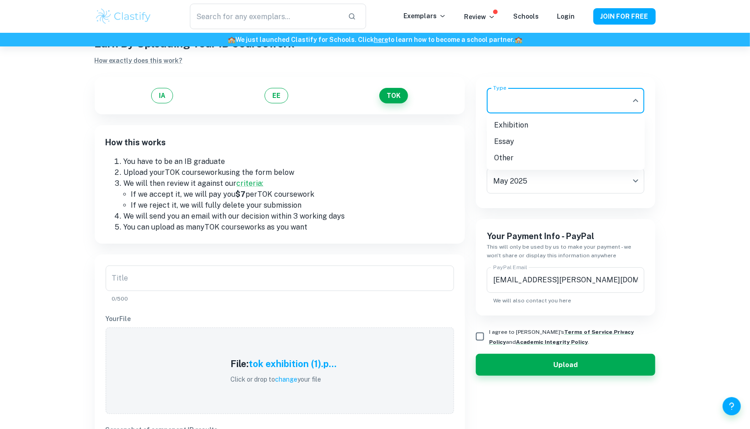
click at [507, 128] on li "Exhibition" at bounding box center [566, 125] width 158 height 16
type input "Exhibition"
click at [180, 274] on input "Exhibition Prompt" at bounding box center [280, 277] width 348 height 25
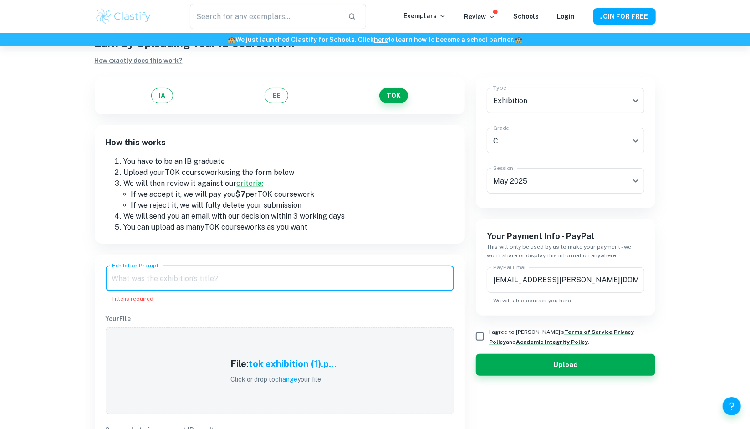
paste input "What is the relationship between personal experience and knowledge?"
type input "What is the relationship between personal experience and knowledge?"
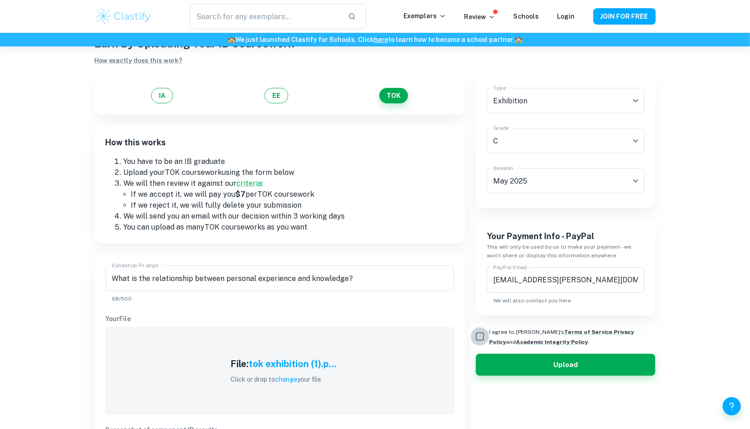
click at [482, 331] on input "I agree to [PERSON_NAME]'s Terms of Service , Privacy Policy and Academic Integ…" at bounding box center [480, 336] width 18 height 18
checkbox input "true"
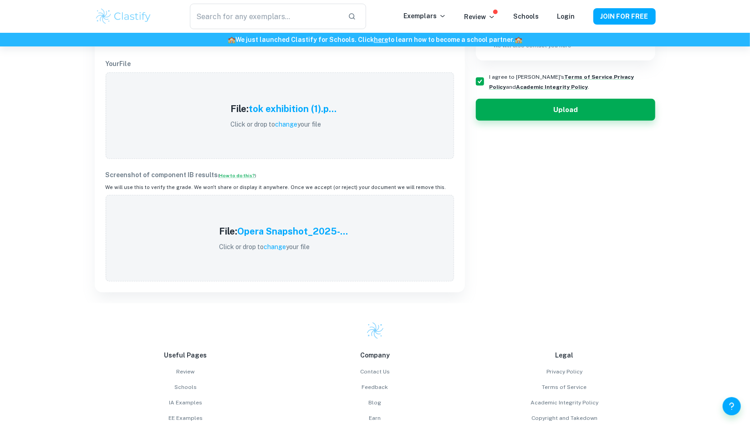
scroll to position [292, 0]
click at [537, 114] on button "Upload" at bounding box center [566, 109] width 180 height 22
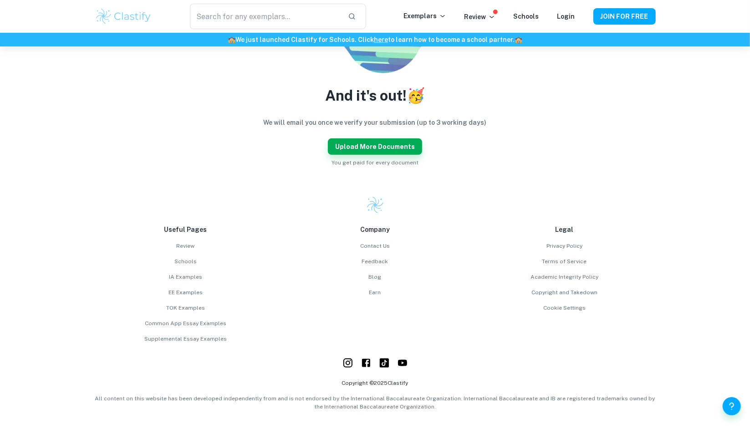
scroll to position [188, 0]
click at [392, 140] on button "Upload more documents" at bounding box center [375, 147] width 94 height 16
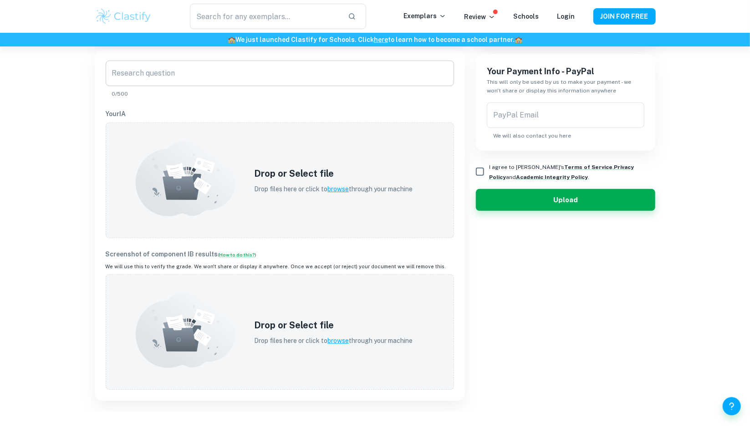
scroll to position [244, 0]
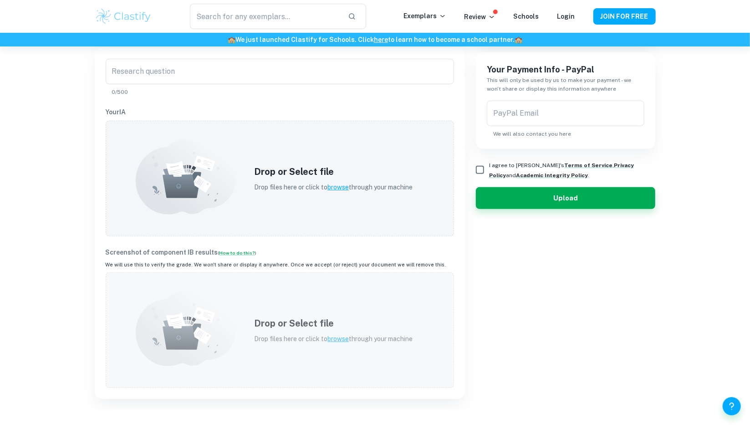
click at [243, 325] on div "Drop or Select file Drop files here or click to browse through your machine" at bounding box center [333, 329] width 180 height 49
click at [262, 329] on div "Drop or Select file Drop files here or click to browse through your machine" at bounding box center [333, 329] width 180 height 49
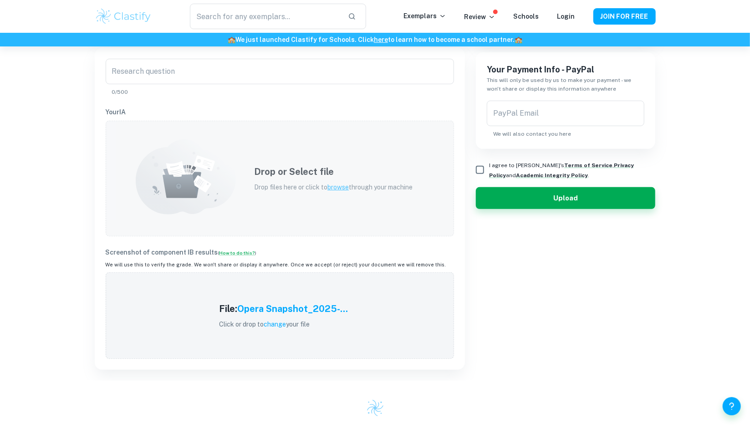
click at [244, 189] on div "Drop or Select file Drop files here or click to browse through your machine" at bounding box center [333, 178] width 180 height 49
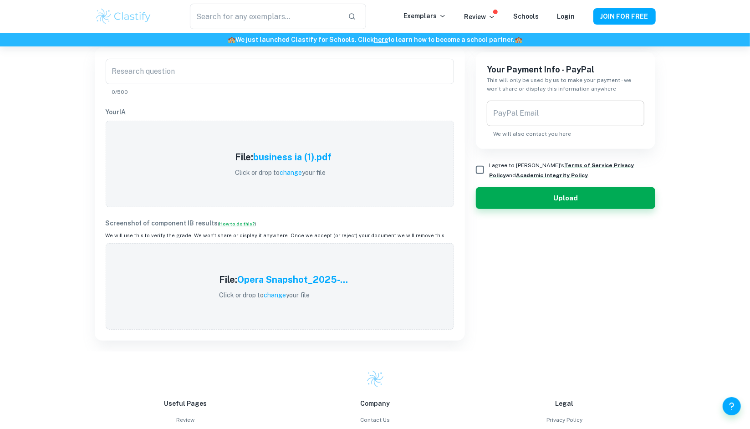
click at [558, 122] on input "PayPal Email" at bounding box center [566, 113] width 158 height 25
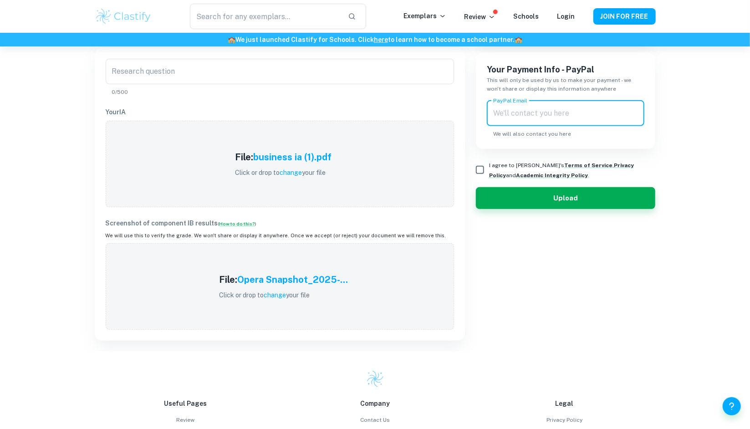
paste input "What is the relationship between personal experience and knowledge?"
type input "What is the relationship between personal experience and knowledge?"
click at [479, 168] on input "I agree to [PERSON_NAME]'s Terms of Service , Privacy Policy and Academic Integ…" at bounding box center [480, 170] width 18 height 18
checkbox input "true"
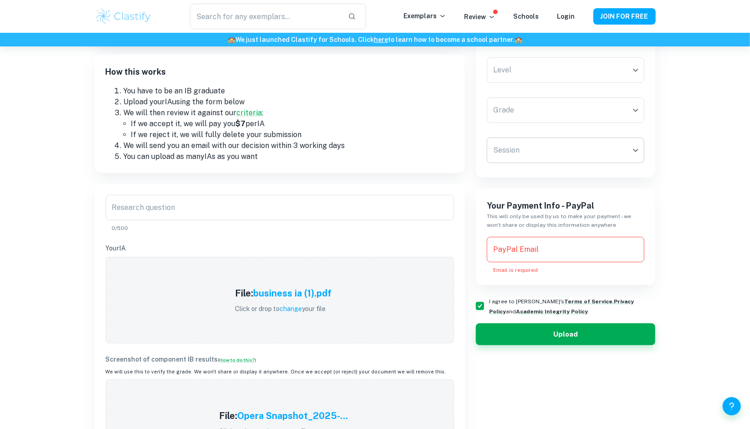
scroll to position [107, 0]
click at [545, 153] on body "We value your privacy We use cookies to enhance your browsing experience, serve…" at bounding box center [375, 153] width 750 height 429
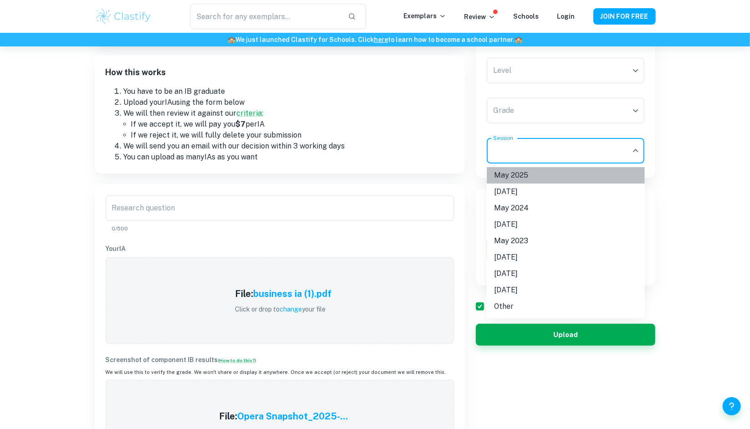
click at [520, 176] on li "May 2025" at bounding box center [566, 175] width 158 height 16
type input "M25"
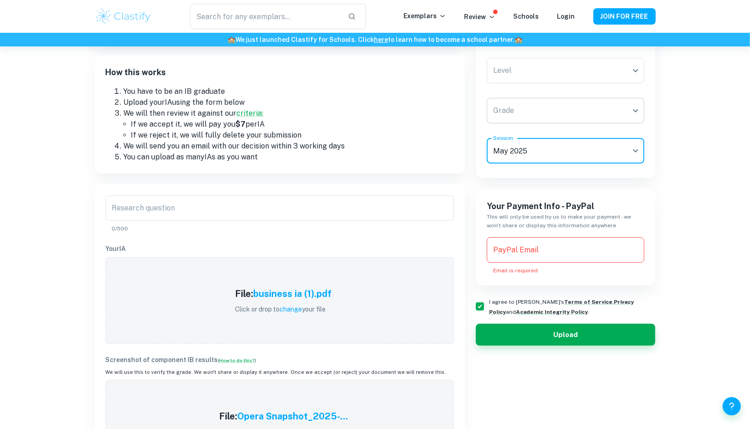
click at [533, 111] on body "We value your privacy We use cookies to enhance your browsing experience, serve…" at bounding box center [375, 153] width 750 height 429
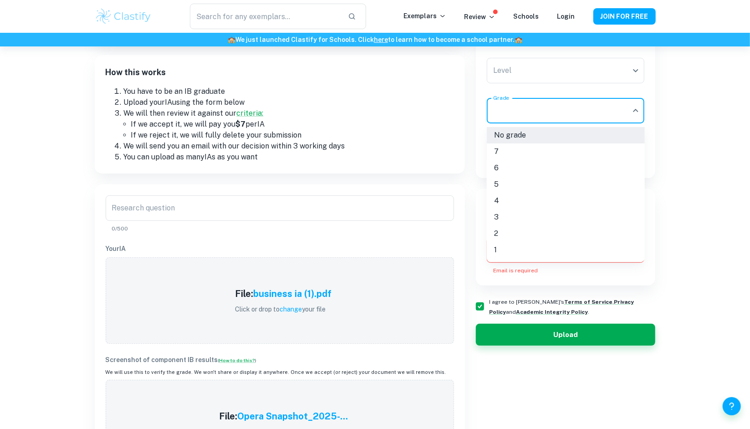
click at [506, 171] on li "6" at bounding box center [566, 168] width 158 height 16
type input "6"
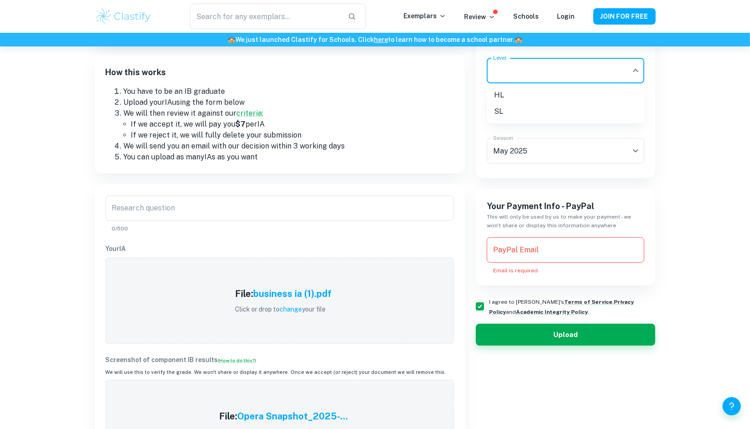
click at [536, 76] on body "We value your privacy We use cookies to enhance your browsing experience, serve…" at bounding box center [375, 153] width 750 height 429
click at [510, 97] on li "HL" at bounding box center [566, 95] width 158 height 16
type input "HL"
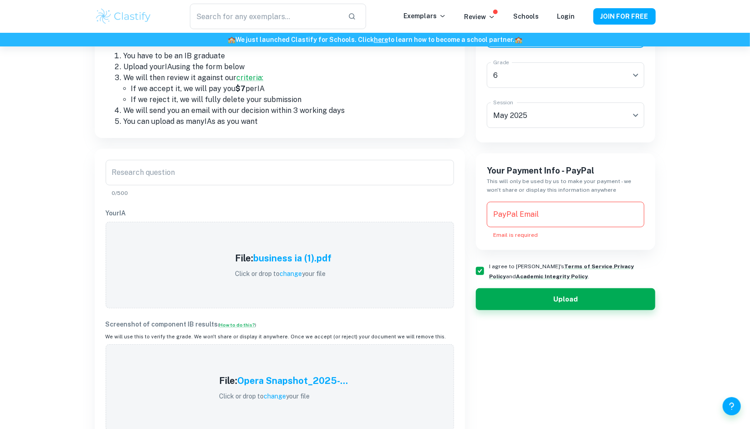
scroll to position [146, 0]
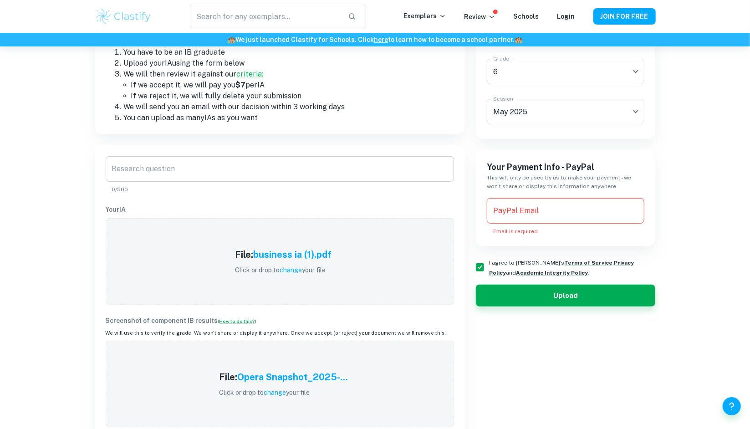
click at [163, 166] on div "Research question Research question 0/500" at bounding box center [280, 174] width 348 height 37
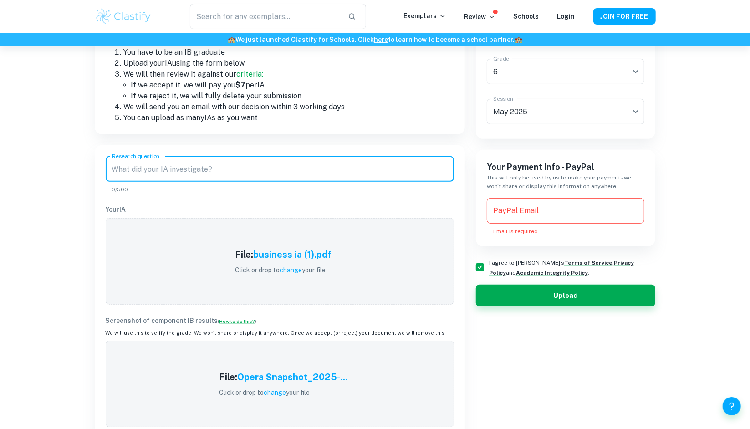
paste input "How do Apple's product life extension strategies on the iPhone influence its ca…"
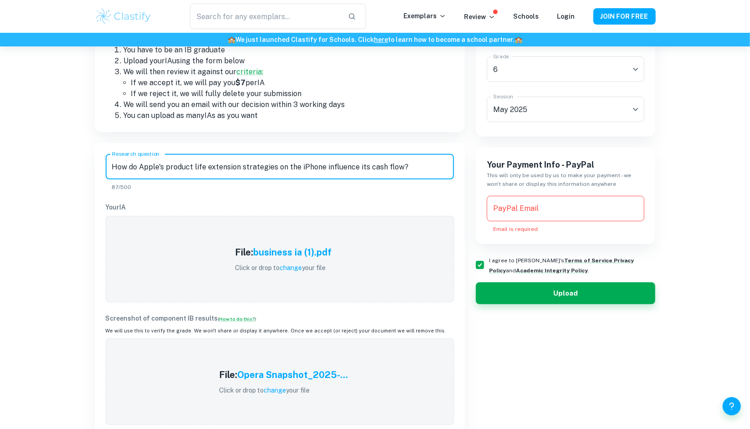
scroll to position [141, 0]
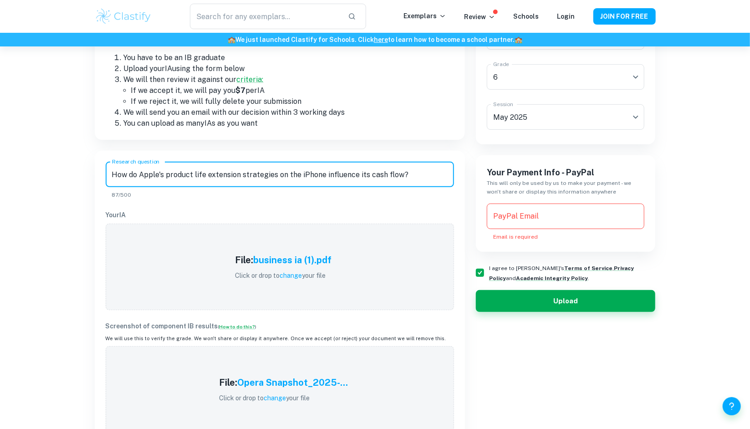
drag, startPoint x: 417, startPoint y: 175, endPoint x: 40, endPoint y: 153, distance: 378.0
click at [40, 153] on div "Earn By Uploading Your IB Coursework How exactly does this work? IA EE TOK How …" at bounding box center [375, 306] width 750 height 800
paste input "affect revenue"
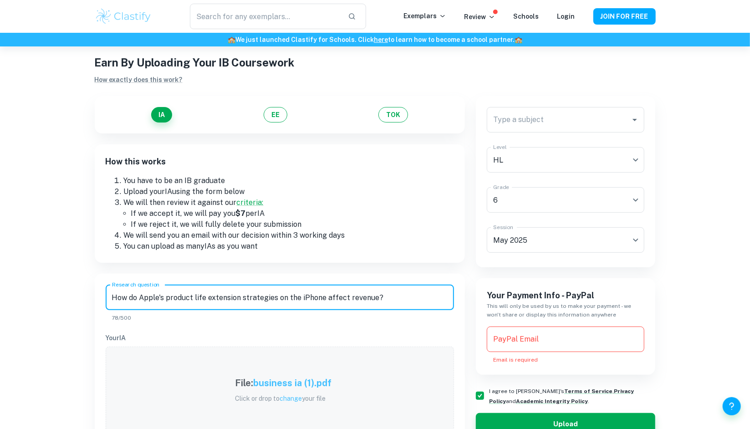
scroll to position [0, 0]
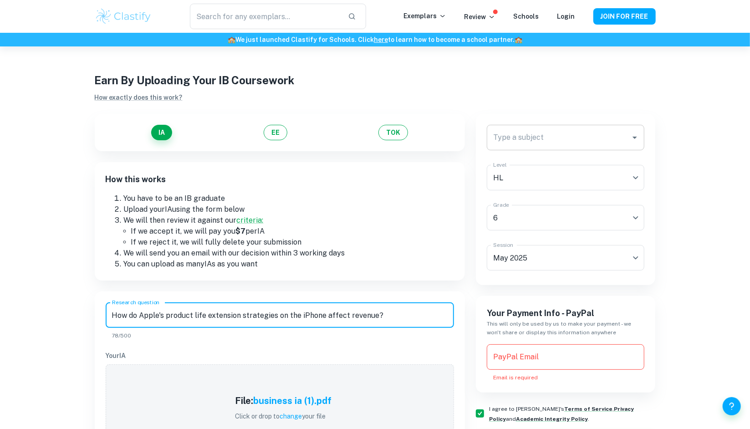
type input "How do Apple's product life extension strategies on the iPhone affect revenue?"
click at [549, 143] on input "Type a subject" at bounding box center [559, 137] width 136 height 17
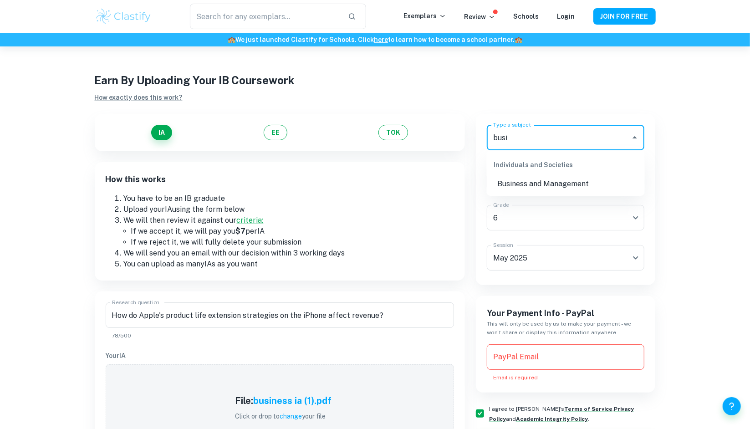
click at [552, 187] on li "Business and Management" at bounding box center [566, 184] width 158 height 16
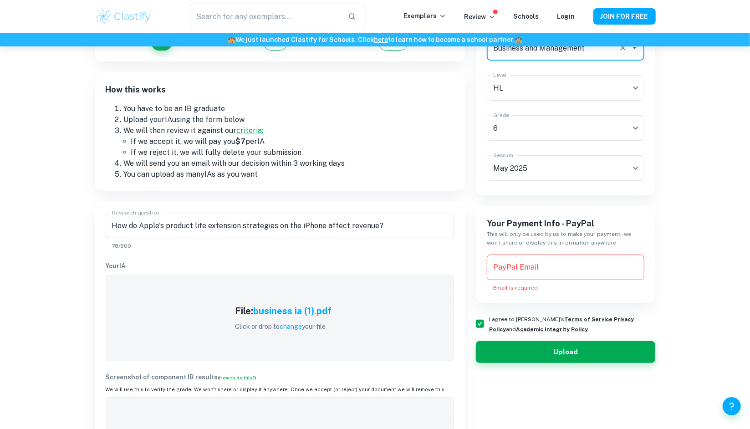
scroll to position [90, 0]
type input "Business and Management"
click at [544, 265] on input "PayPal Email" at bounding box center [566, 266] width 158 height 25
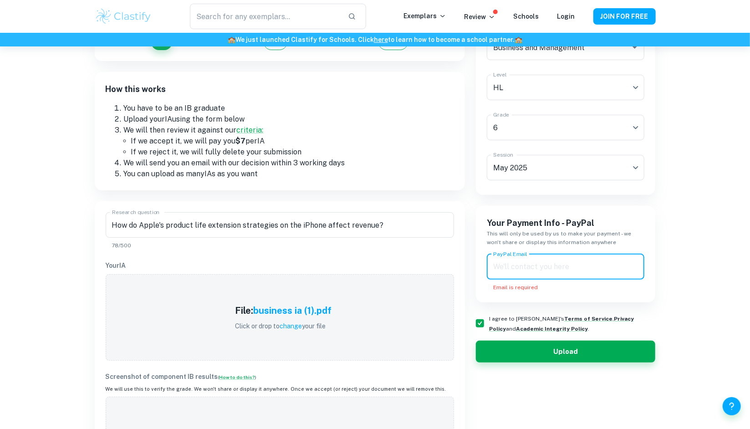
paste input "[EMAIL_ADDRESS][PERSON_NAME][DOMAIN_NAME]"
click at [497, 270] on input "[EMAIL_ADDRESS][PERSON_NAME][DOMAIN_NAME]" at bounding box center [566, 266] width 158 height 25
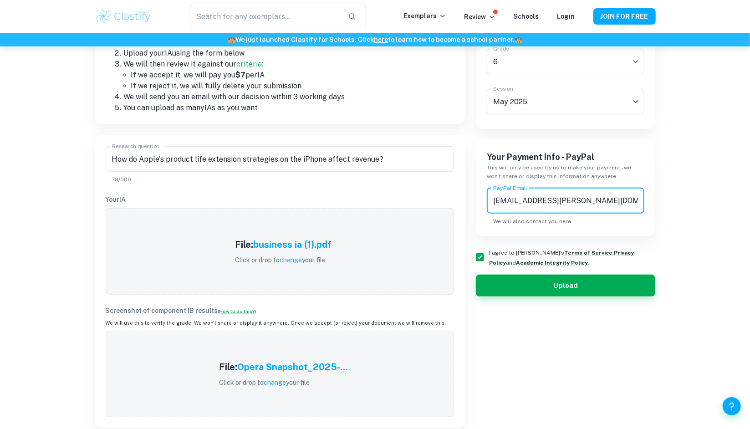
scroll to position [158, 0]
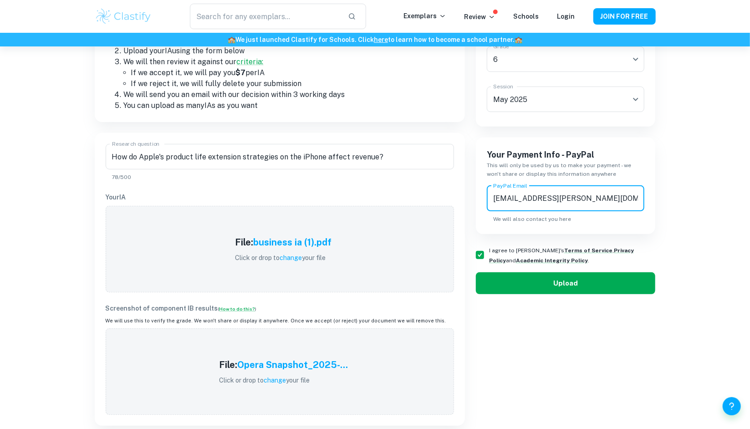
type input "[EMAIL_ADDRESS][PERSON_NAME][DOMAIN_NAME]"
click at [596, 277] on button "Upload" at bounding box center [566, 283] width 180 height 22
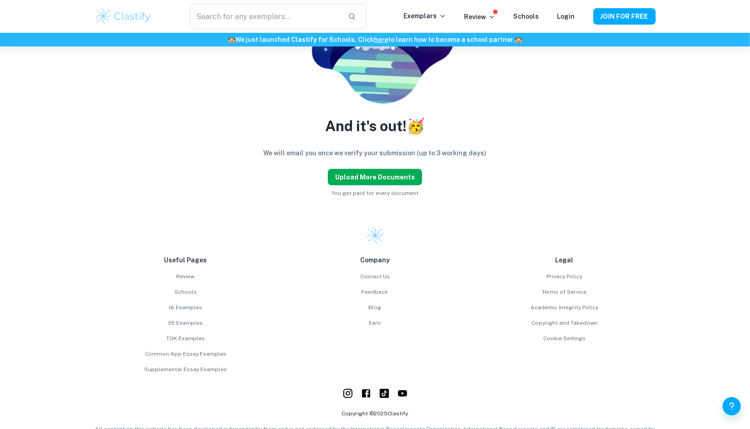
click at [362, 174] on button "Upload more documents" at bounding box center [375, 177] width 94 height 16
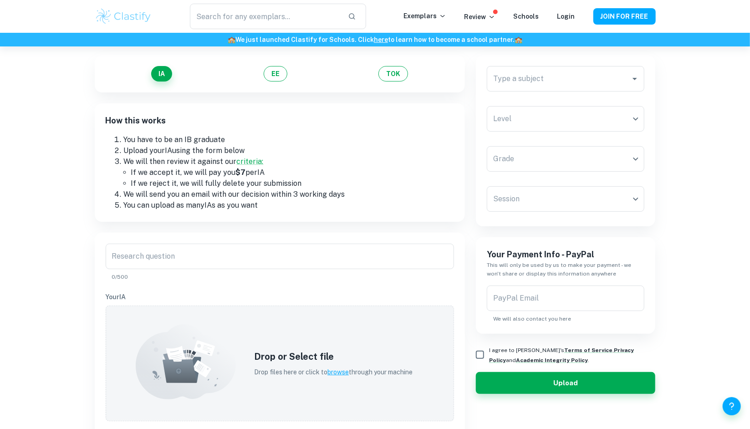
scroll to position [60, 0]
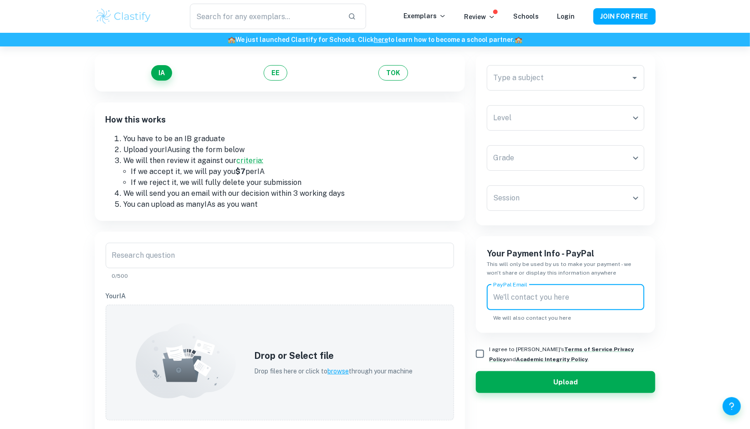
click at [525, 295] on input "PayPal Email" at bounding box center [566, 297] width 158 height 25
type input "v"
paste input "[EMAIL_ADDRESS][PERSON_NAME][DOMAIN_NAME]"
click at [497, 296] on input "[EMAIL_ADDRESS][PERSON_NAME][DOMAIN_NAME]" at bounding box center [566, 297] width 158 height 25
type input "[EMAIL_ADDRESS][PERSON_NAME][DOMAIN_NAME]"
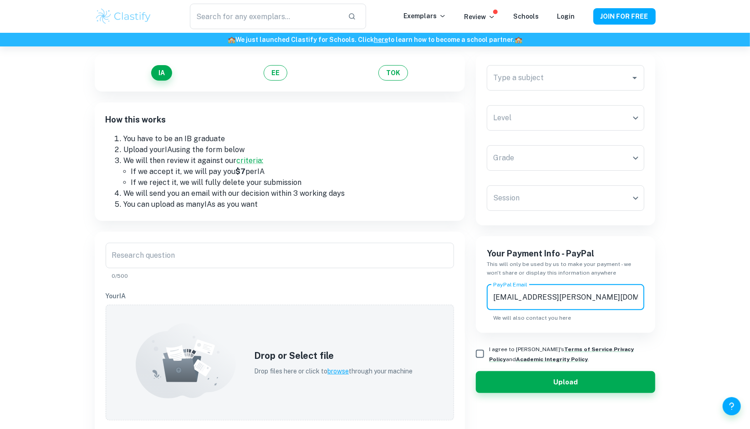
click at [479, 348] on input "I agree to [PERSON_NAME]'s Terms of Service , Privacy Policy and Academic Integ…" at bounding box center [480, 354] width 18 height 18
checkbox input "true"
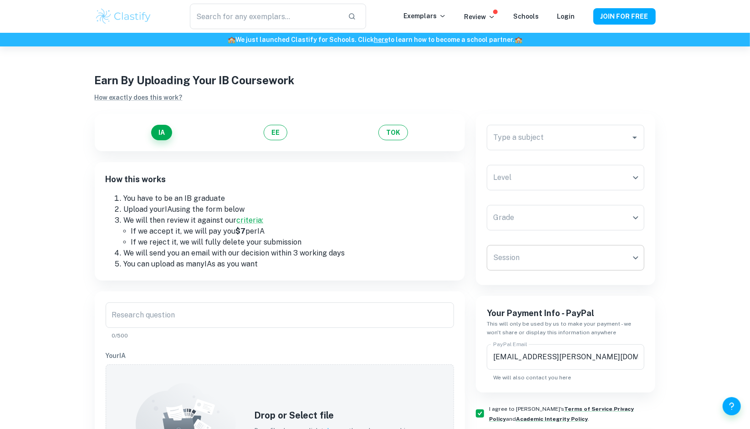
click at [539, 256] on body "We value your privacy We use cookies to enhance your browsing experience, serve…" at bounding box center [375, 260] width 750 height 429
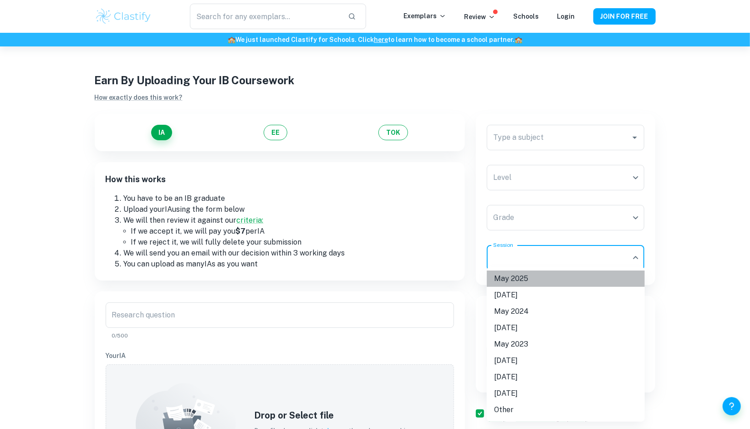
click at [522, 278] on li "May 2025" at bounding box center [566, 278] width 158 height 16
type input "M25"
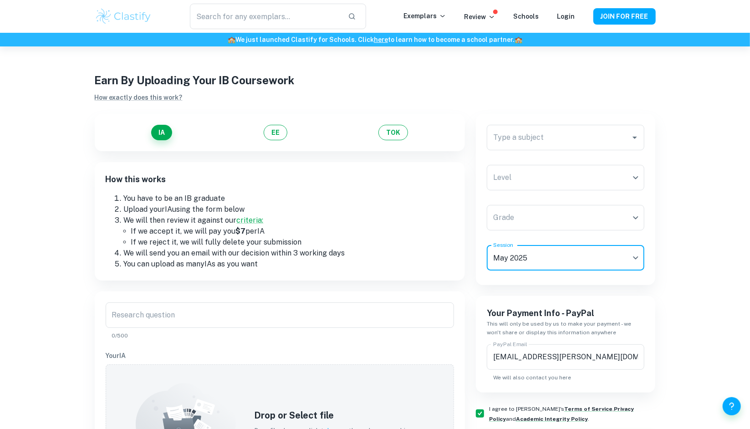
click at [543, 219] on body "We value your privacy We use cookies to enhance your browsing experience, serve…" at bounding box center [375, 260] width 750 height 429
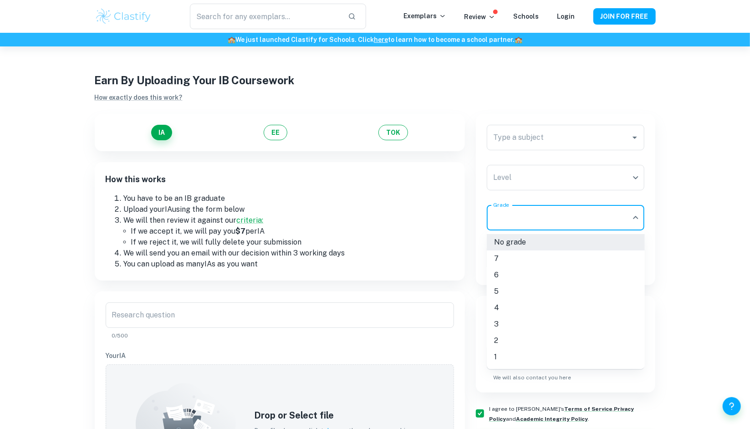
click at [524, 275] on li "6" at bounding box center [566, 275] width 158 height 16
type input "6"
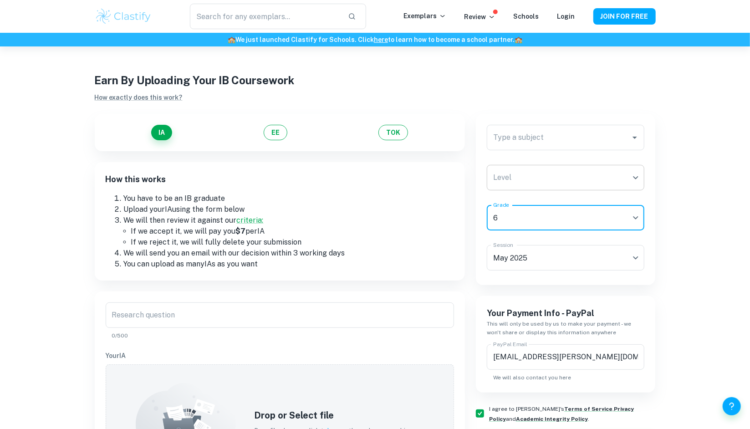
click at [540, 181] on body "We value your privacy We use cookies to enhance your browsing experience, serve…" at bounding box center [375, 260] width 750 height 429
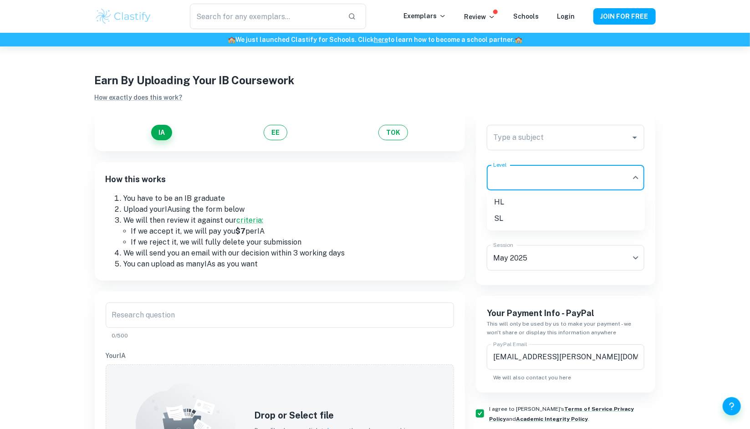
click at [524, 215] on li "SL" at bounding box center [566, 218] width 158 height 16
type input "SL"
click at [535, 136] on div "Type a subject Type a subject" at bounding box center [566, 137] width 158 height 25
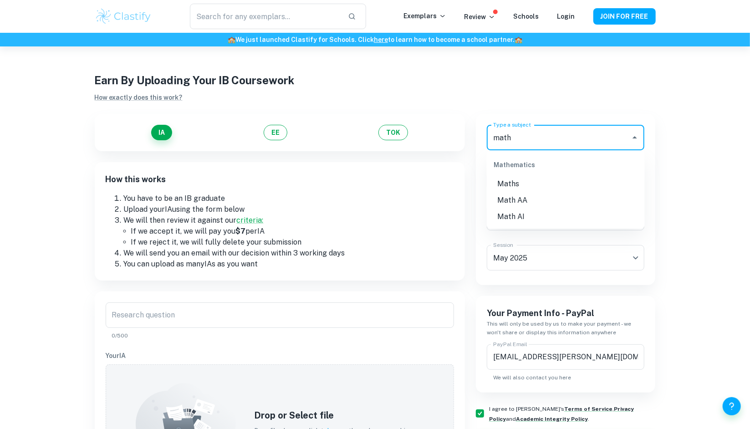
click at [522, 199] on li "Math AA" at bounding box center [566, 200] width 158 height 16
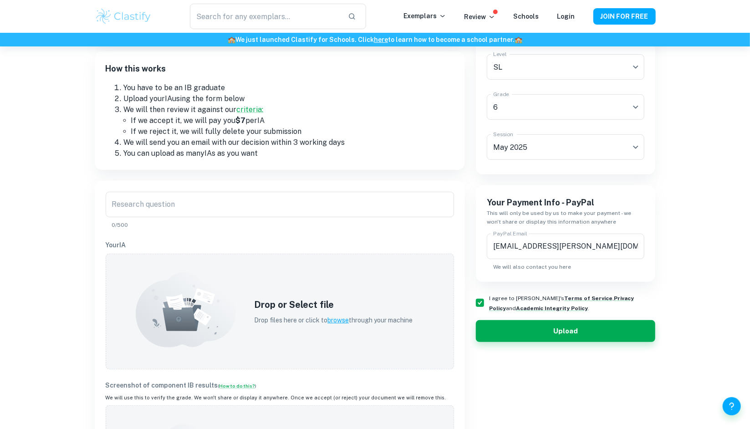
scroll to position [114, 0]
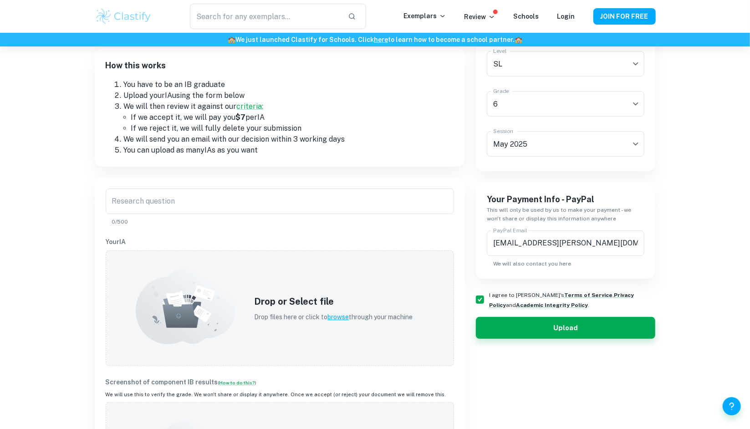
type input "Math AA"
click at [151, 205] on div "Research question Research question 0/500" at bounding box center [280, 206] width 348 height 37
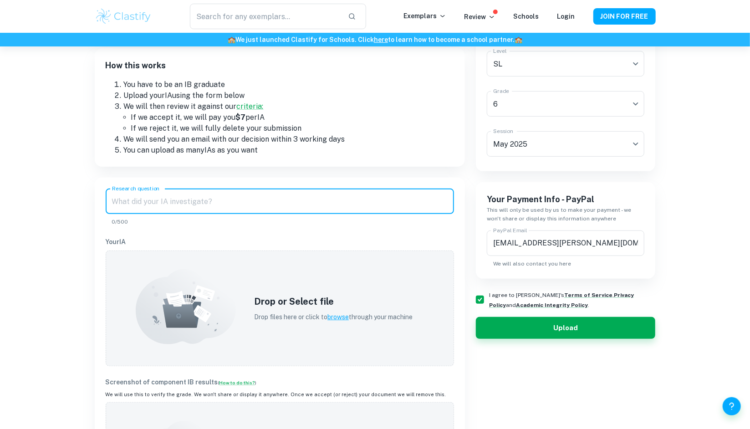
paste input "Reaction Time VS Win Rate In Rocket League Sideswipe"
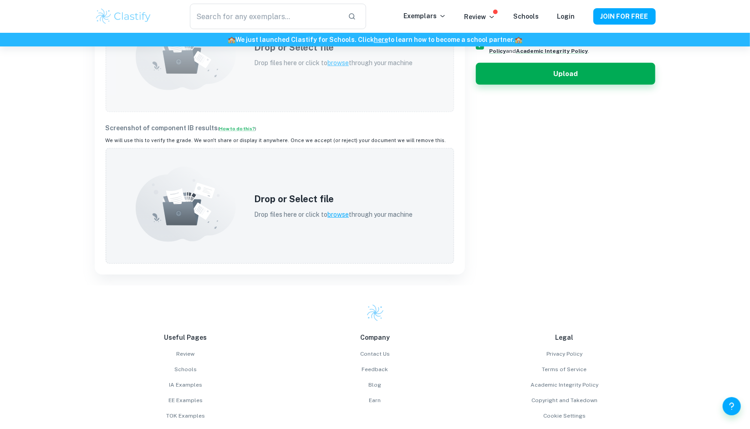
scroll to position [368, 0]
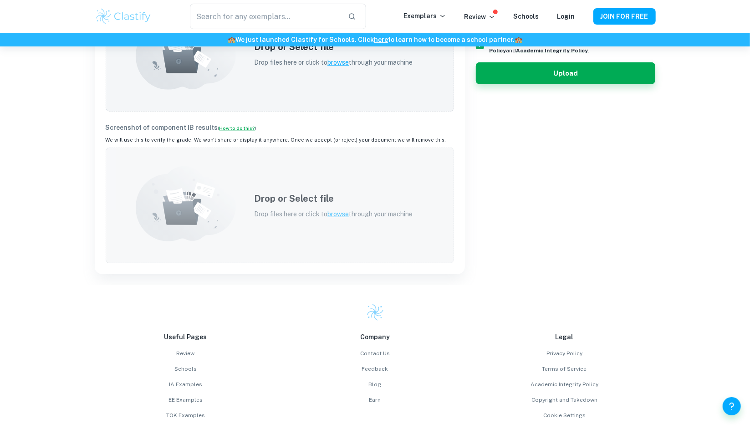
type input "Reaction Time VS Win Rate In Rocket League Sideswipe"
click at [304, 209] on p "Drop files here or click to browse through your machine" at bounding box center [333, 214] width 158 height 10
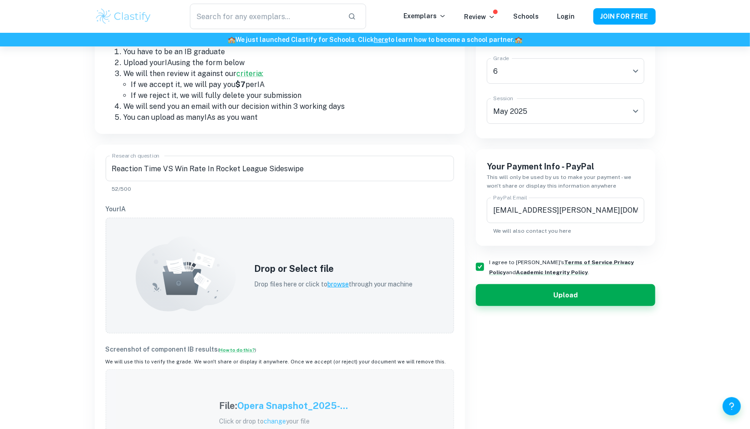
scroll to position [146, 0]
click at [519, 69] on body "We value your privacy We use cookies to enhance your browsing experience, serve…" at bounding box center [375, 114] width 750 height 429
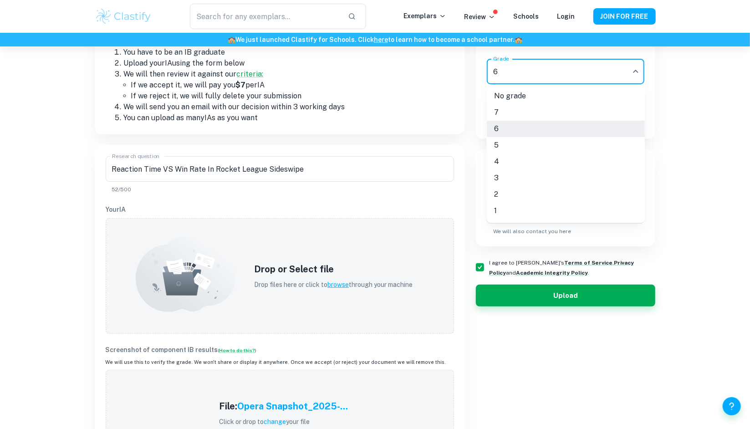
click at [512, 148] on li "5" at bounding box center [566, 145] width 158 height 16
type input "5"
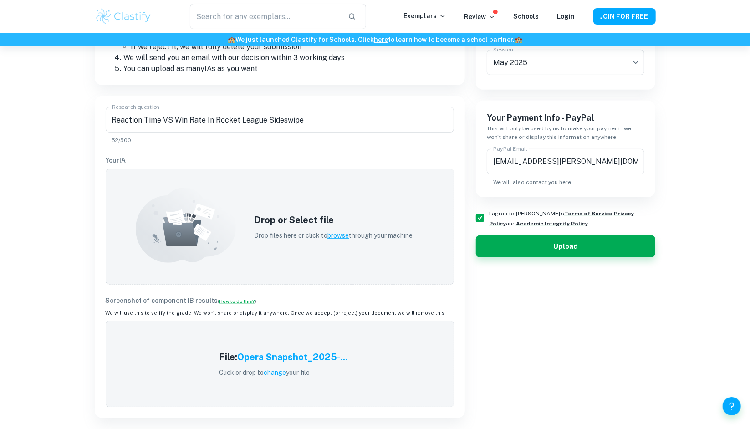
scroll to position [196, 0]
click at [300, 210] on div "Drop or Select file Drop files here or click to browse through your machine" at bounding box center [333, 226] width 180 height 49
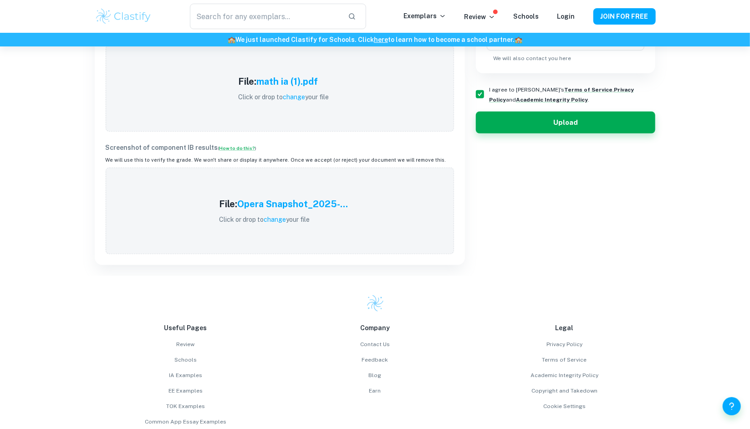
scroll to position [320, 0]
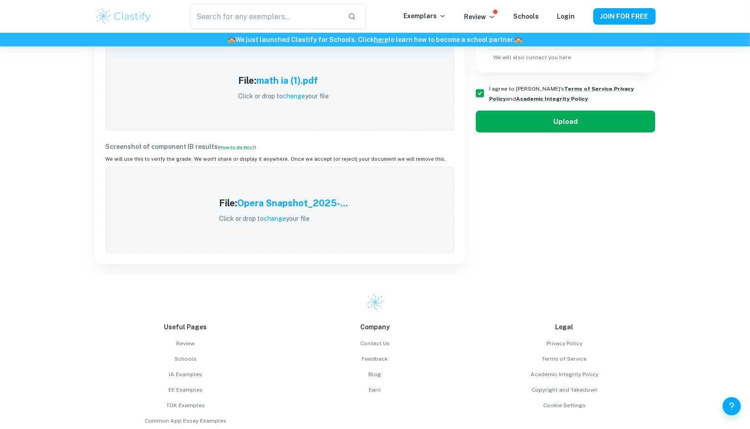
click at [543, 122] on button "Upload" at bounding box center [566, 122] width 180 height 22
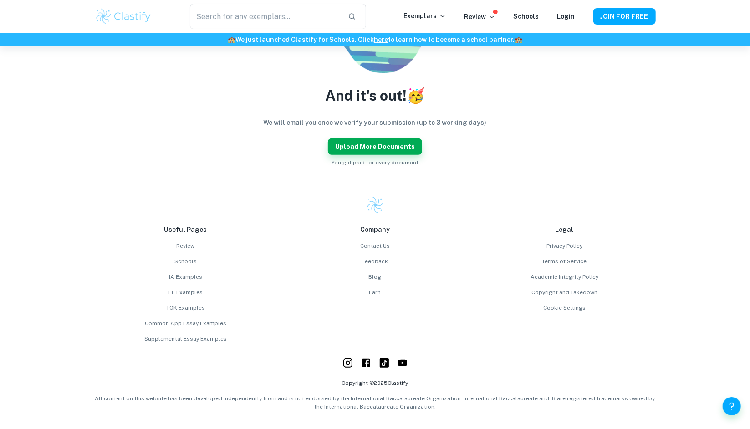
scroll to position [188, 0]
click at [398, 144] on button "Upload more documents" at bounding box center [375, 147] width 94 height 16
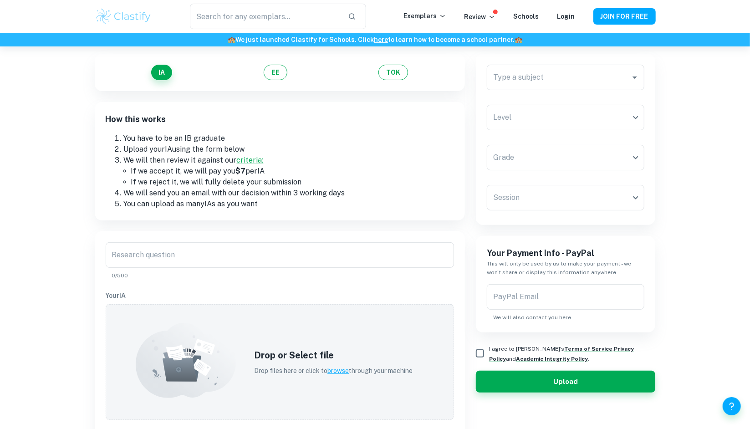
scroll to position [51, 0]
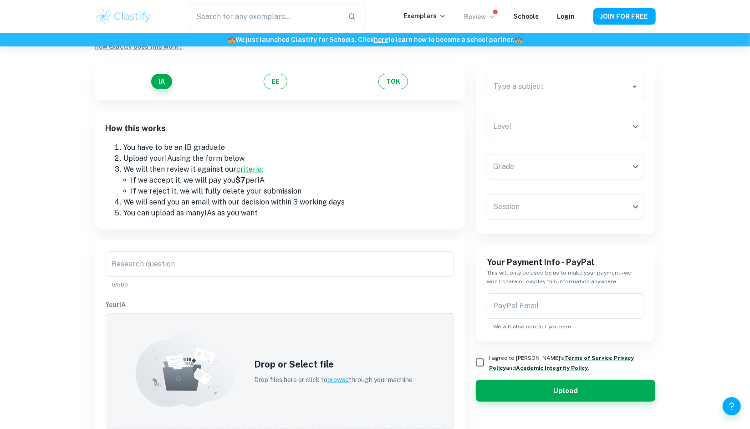
click at [494, 15] on icon at bounding box center [491, 16] width 7 height 7
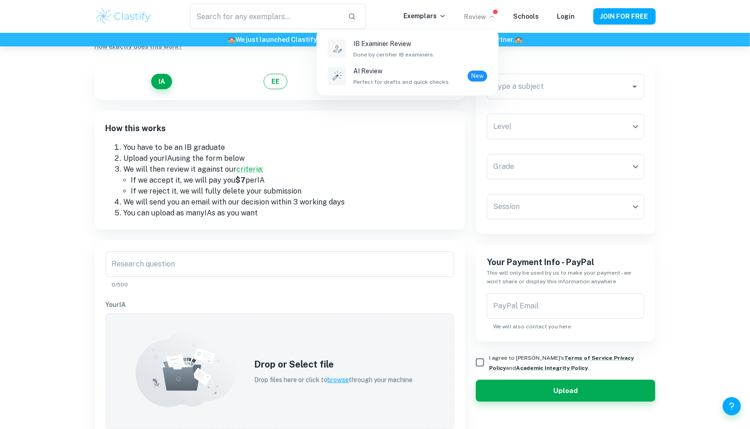
click at [699, 152] on div at bounding box center [375, 214] width 750 height 429
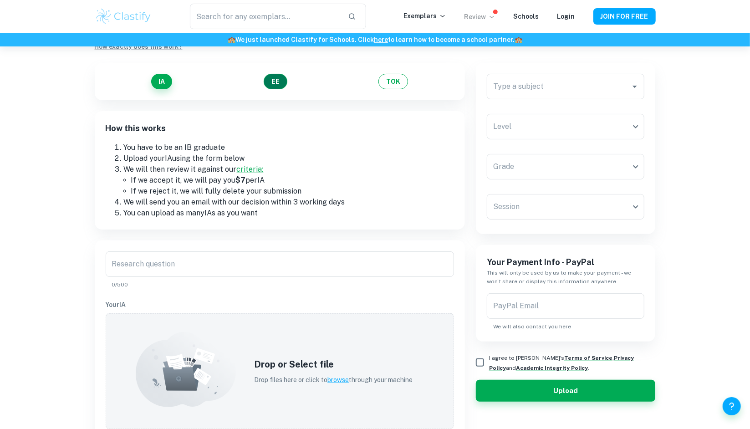
click at [278, 81] on button "EE" at bounding box center [276, 81] width 24 height 15
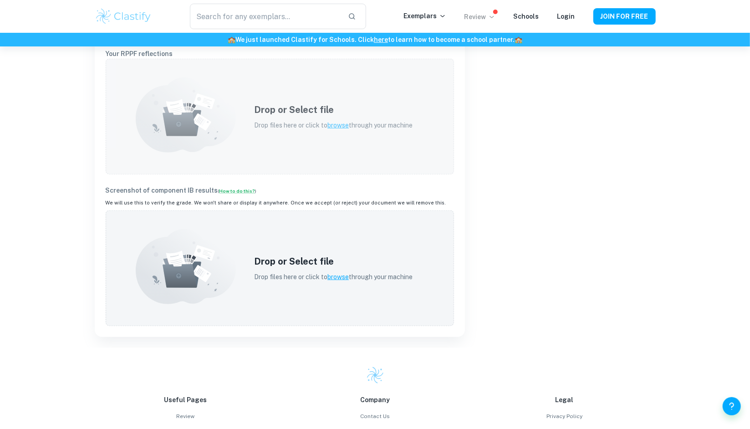
scroll to position [432, 0]
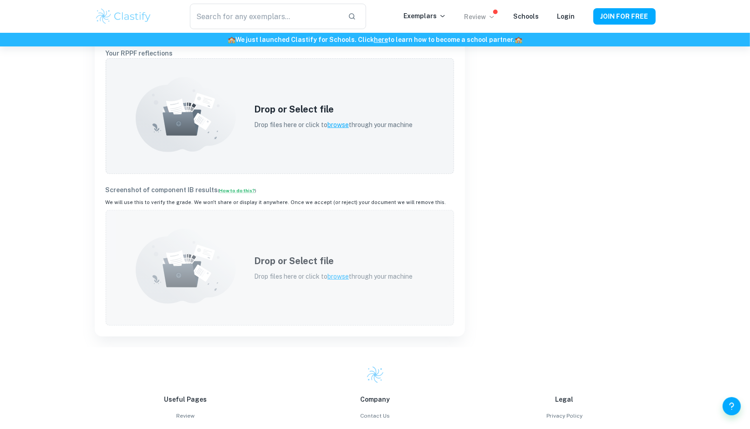
click at [259, 275] on p "Drop files here or click to browse through your machine" at bounding box center [333, 276] width 158 height 10
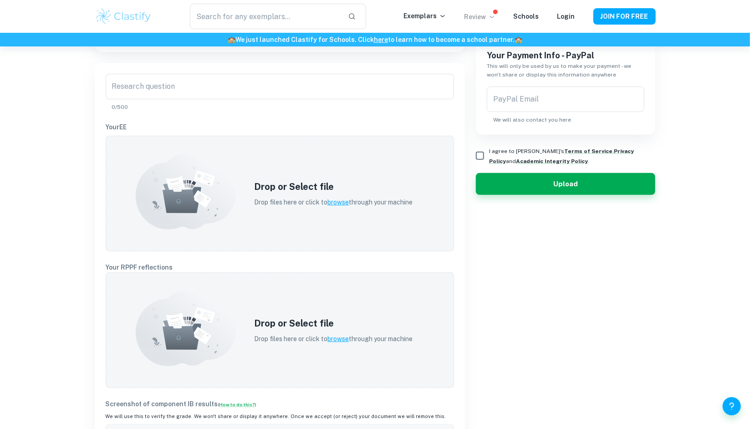
scroll to position [217, 0]
click at [648, 295] on div "Type a subject Type a subject Grade ​ Grade Session ​ Session Your Payment Info…" at bounding box center [560, 204] width 191 height 636
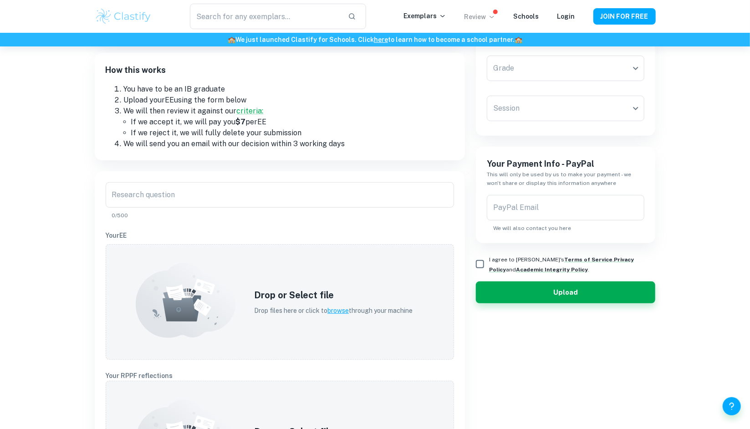
scroll to position [109, 0]
click at [485, 260] on input "I agree to [PERSON_NAME]'s Terms of Service , Privacy Policy and Academic Integ…" at bounding box center [480, 264] width 18 height 18
checkbox input "true"
click at [524, 204] on input "PayPal Email" at bounding box center [566, 207] width 158 height 25
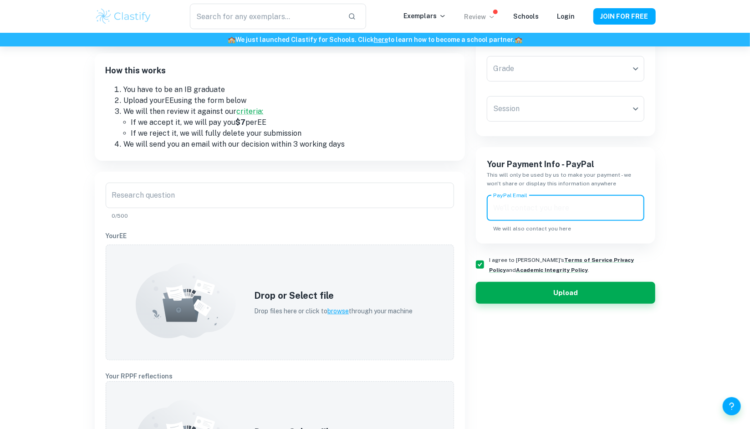
paste input "Reaction Time VS Win Rate In Rocket League Sideswipe"
type input "Reaction Time VS Win Rate In Rocket League Sideswipe"
click at [548, 201] on input "PayPal Email" at bounding box center [566, 207] width 158 height 25
paste input "[EMAIL_ADDRESS][PERSON_NAME][DOMAIN_NAME]"
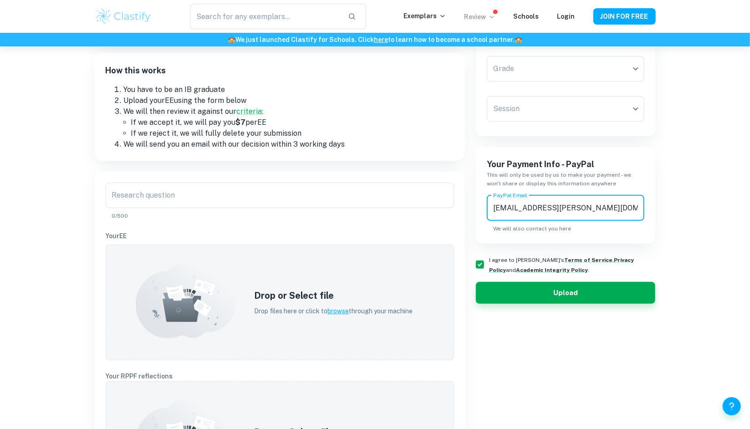
click at [497, 210] on input "[EMAIL_ADDRESS][PERSON_NAME][DOMAIN_NAME]" at bounding box center [566, 207] width 158 height 25
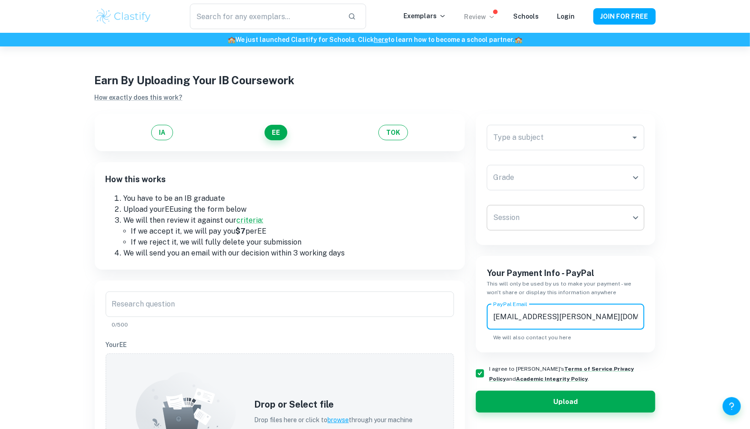
type input "[EMAIL_ADDRESS][PERSON_NAME][DOMAIN_NAME]"
click at [535, 218] on body "We value your privacy We use cookies to enhance your browsing experience, serve…" at bounding box center [375, 260] width 750 height 429
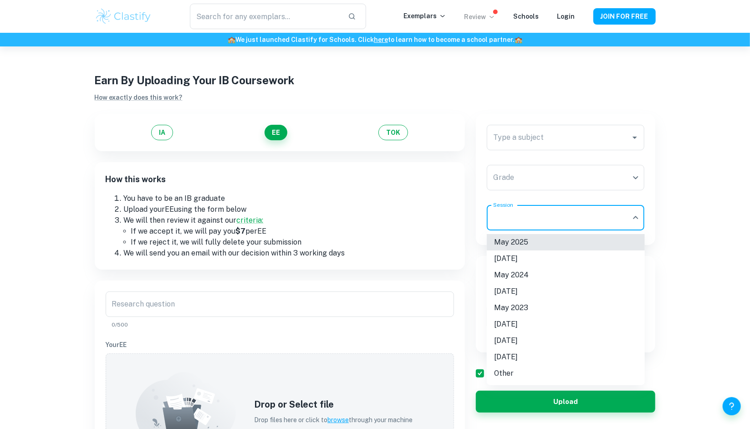
click at [541, 243] on li "May 2025" at bounding box center [566, 242] width 158 height 16
type input "M25"
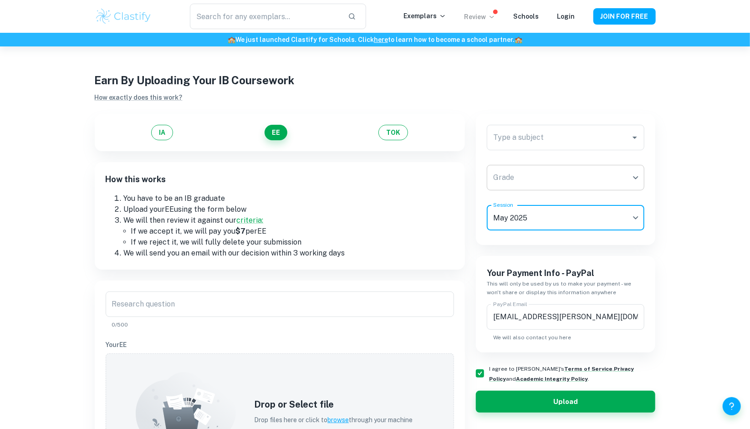
click at [521, 179] on body "We value your privacy We use cookies to enhance your browsing experience, serve…" at bounding box center [375, 260] width 750 height 429
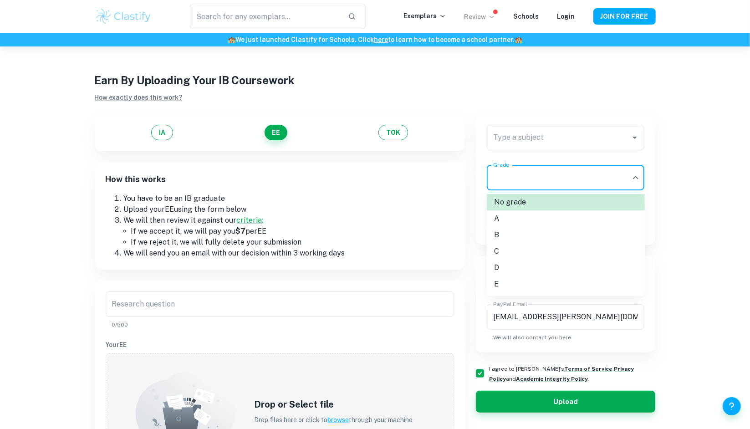
click at [500, 250] on li "C" at bounding box center [566, 251] width 158 height 16
type input "C"
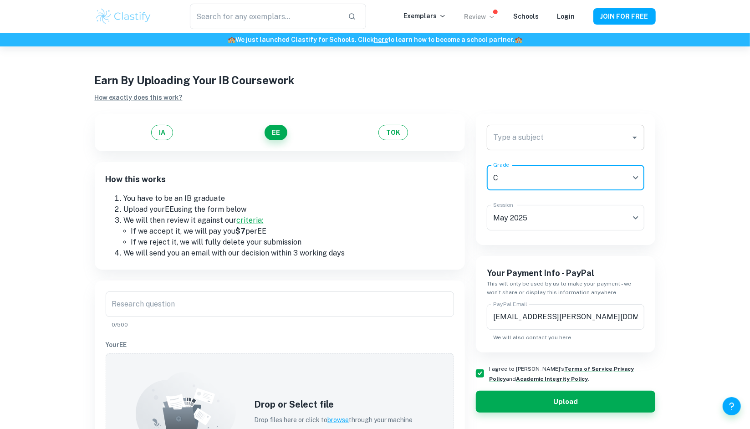
click at [533, 145] on input "Type a subject" at bounding box center [559, 137] width 136 height 17
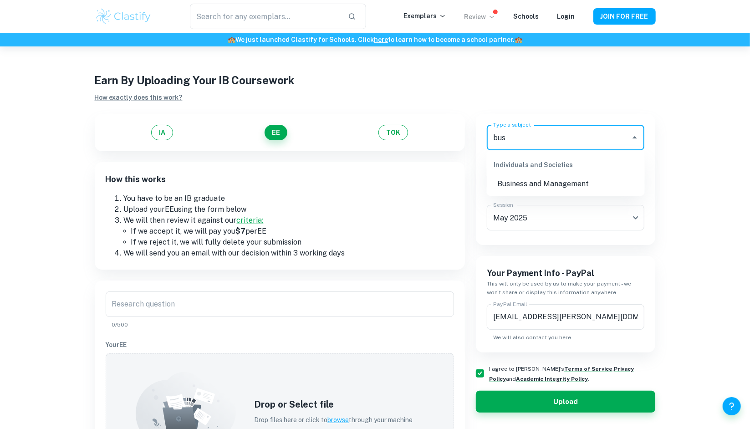
click at [544, 183] on li "Business and Management" at bounding box center [566, 184] width 158 height 16
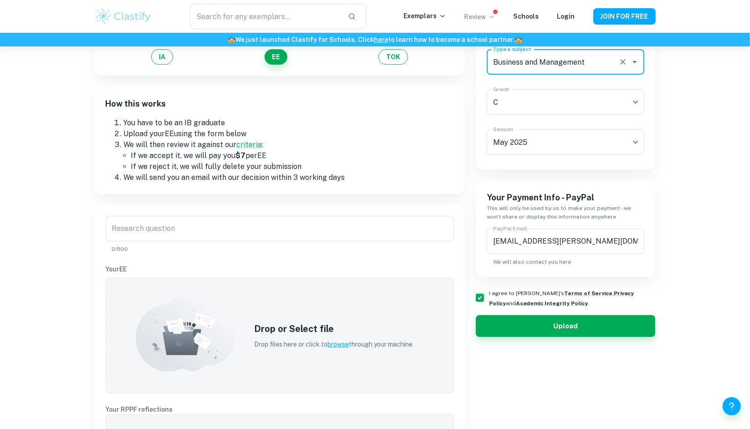
scroll to position [74, 0]
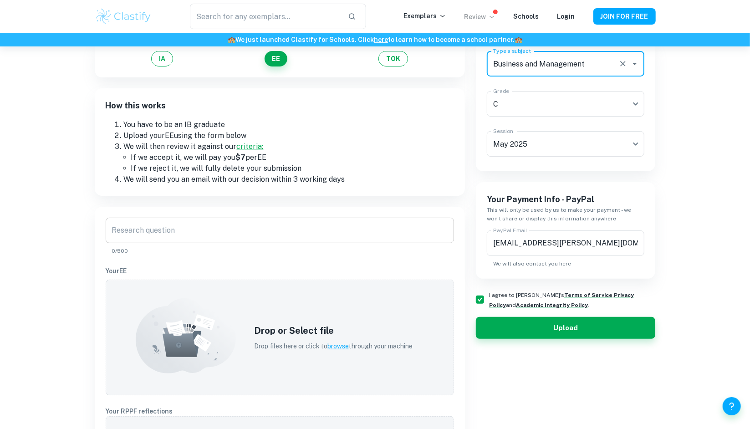
type input "Business and Management"
click at [294, 236] on input "Research question" at bounding box center [280, 230] width 348 height 25
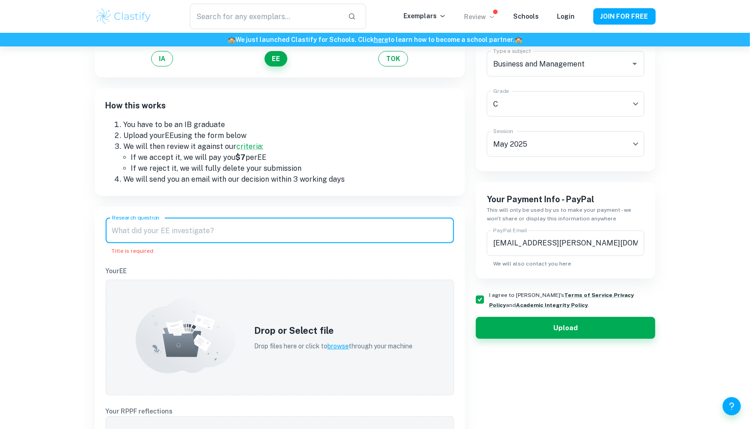
paste input "To what extent did [PERSON_NAME]'s post pandemic promotional strategies and oth…"
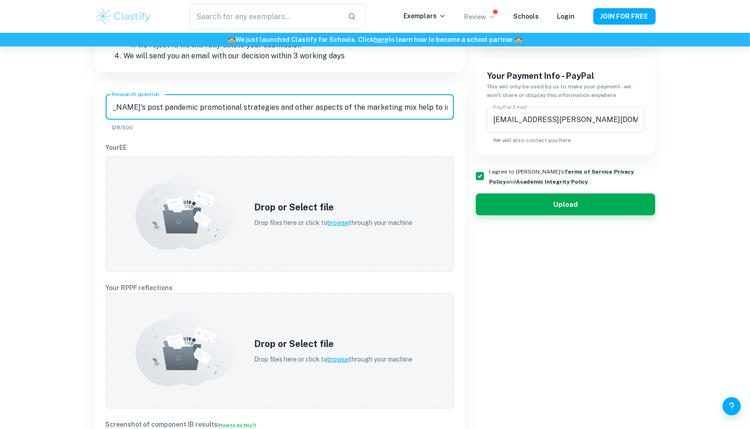
scroll to position [198, 0]
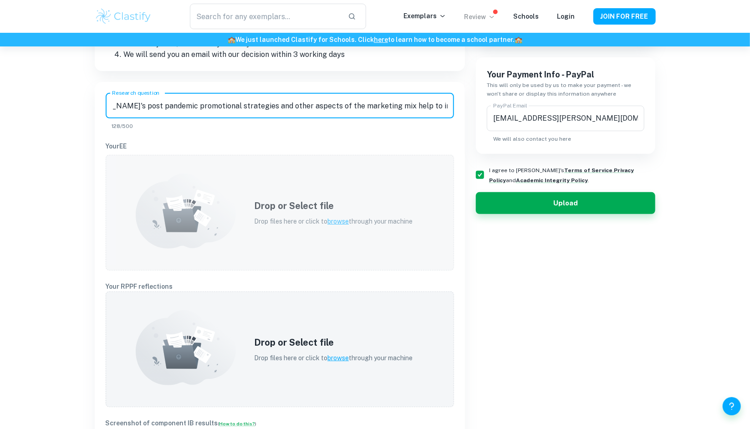
type input "To what extent did [PERSON_NAME]'s post pandemic promotional strategies and oth…"
click at [254, 207] on h5 "Drop or Select file" at bounding box center [333, 206] width 158 height 14
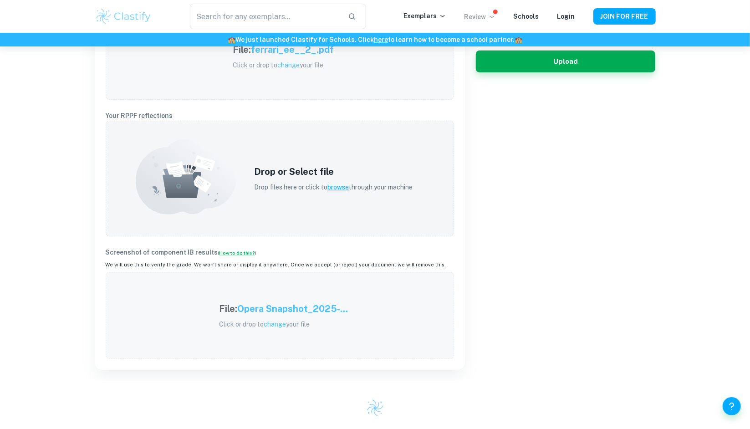
scroll to position [342, 0]
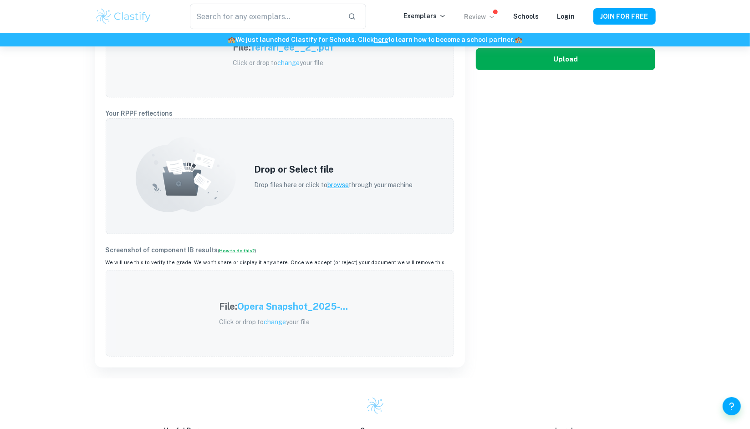
click at [616, 64] on button "Upload" at bounding box center [566, 59] width 180 height 22
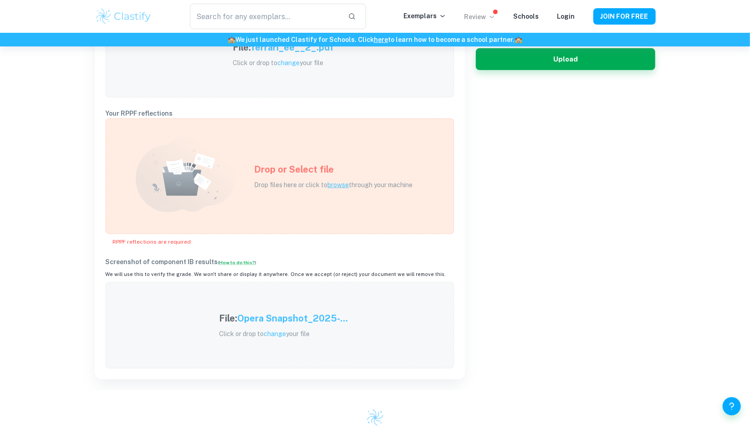
click at [286, 170] on h5 "Drop or Select file" at bounding box center [333, 170] width 158 height 14
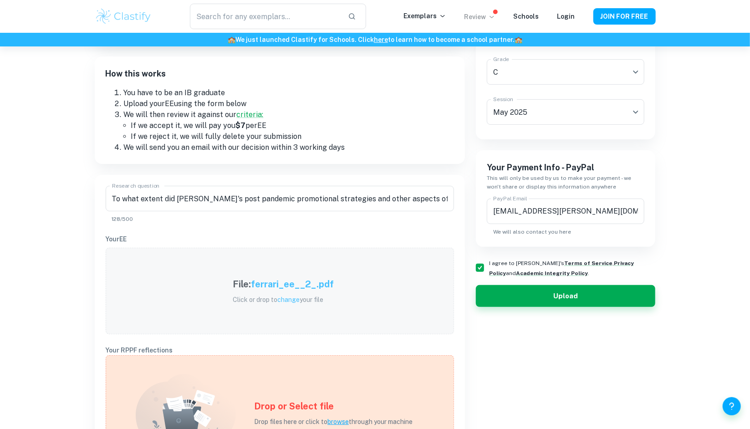
scroll to position [0, 0]
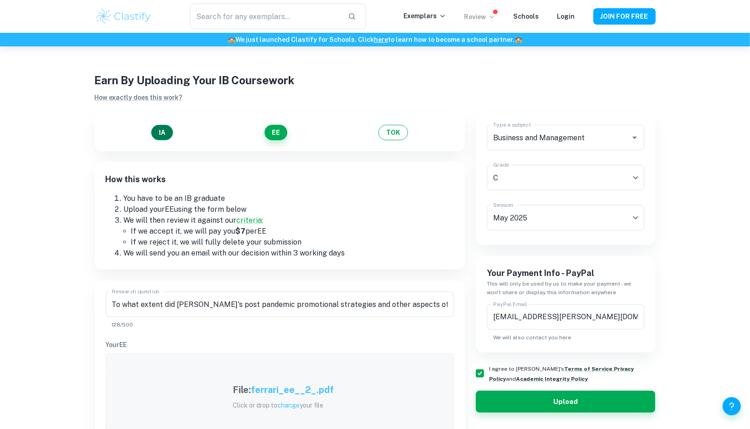
click at [163, 137] on button "IA" at bounding box center [162, 132] width 22 height 15
